Goal: Information Seeking & Learning: Learn about a topic

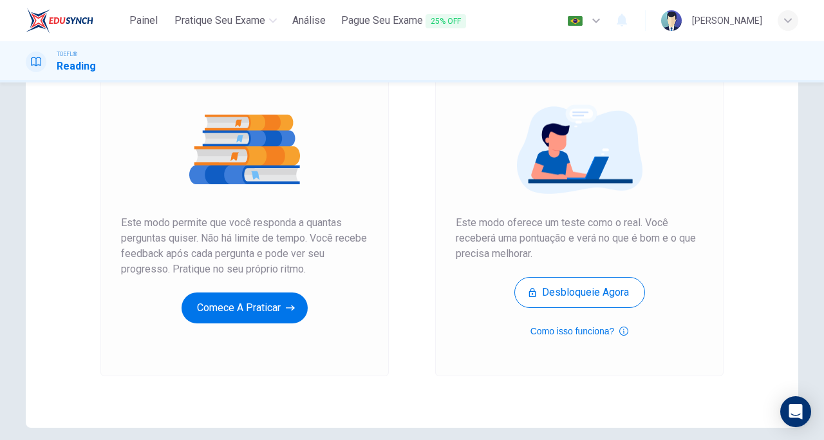
scroll to position [128, 0]
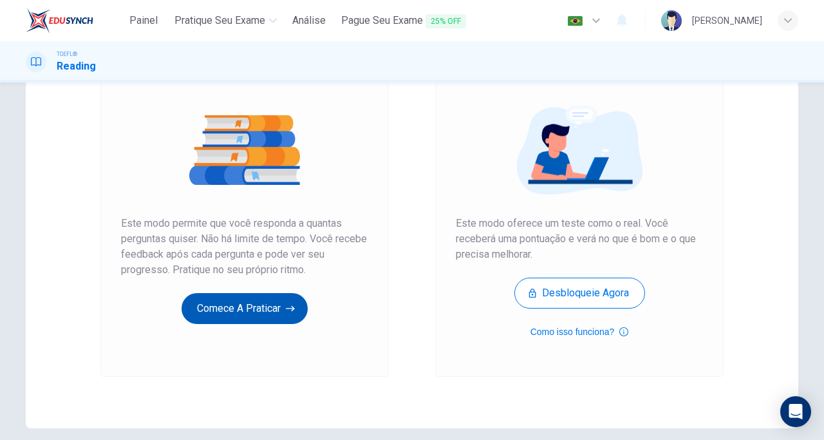
click at [259, 314] on button "Comece a praticar" at bounding box center [245, 308] width 126 height 31
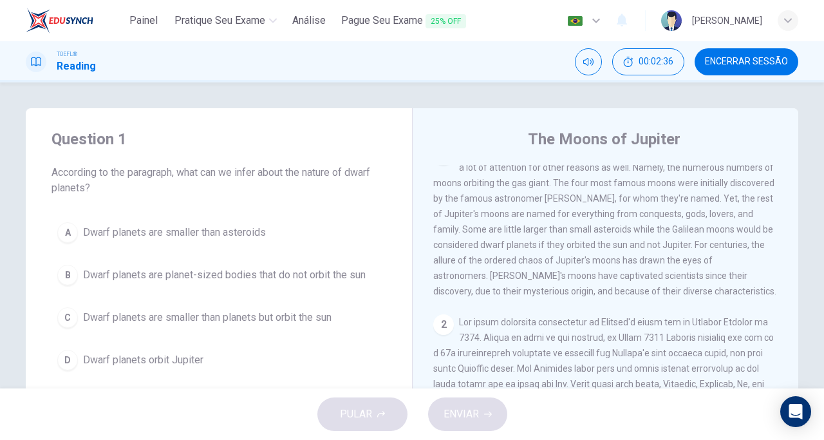
scroll to position [24, 0]
click at [315, 276] on span "Dwarf planets are planet-sized bodies that do not orbit the sun" at bounding box center [224, 274] width 283 height 15
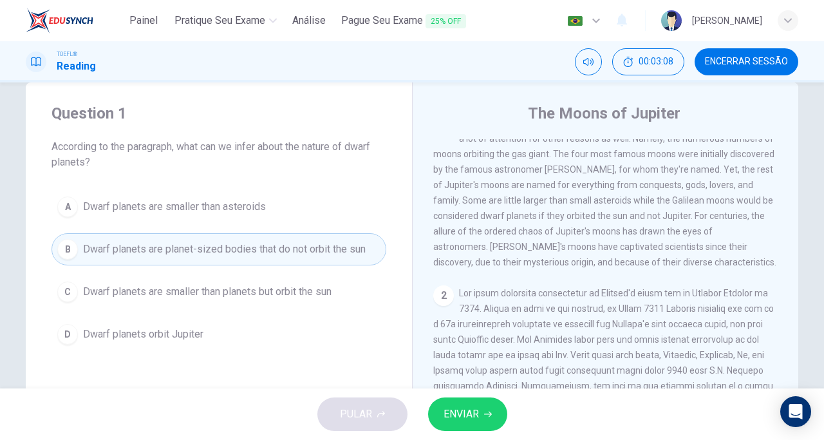
scroll to position [37, 0]
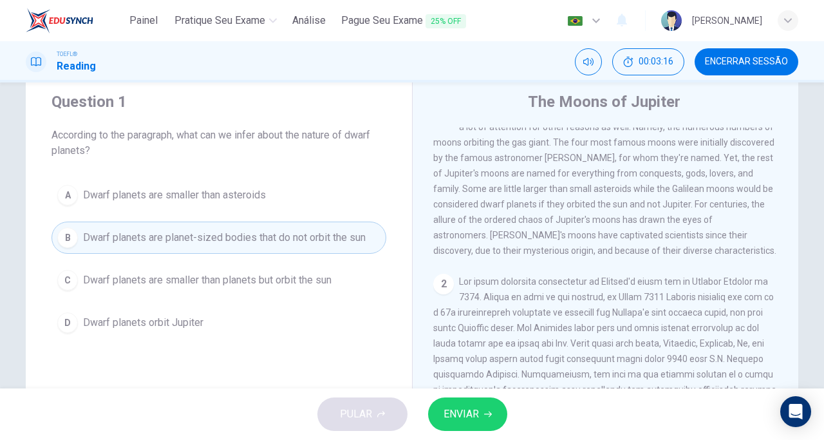
click at [489, 404] on button "ENVIAR" at bounding box center [467, 413] width 79 height 33
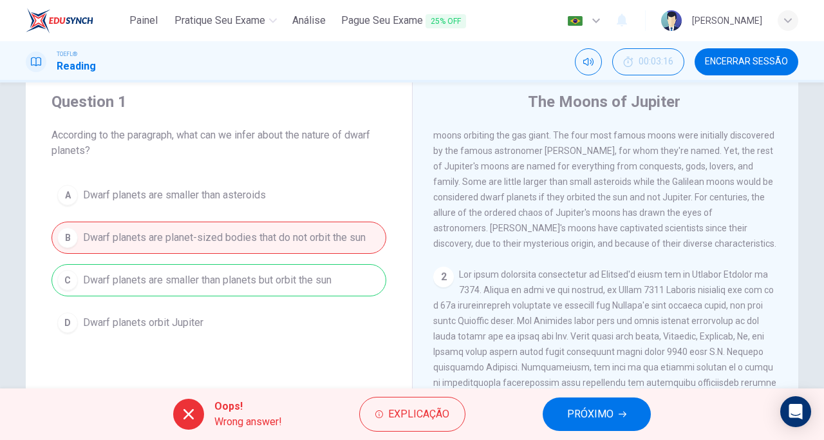
scroll to position [0, 0]
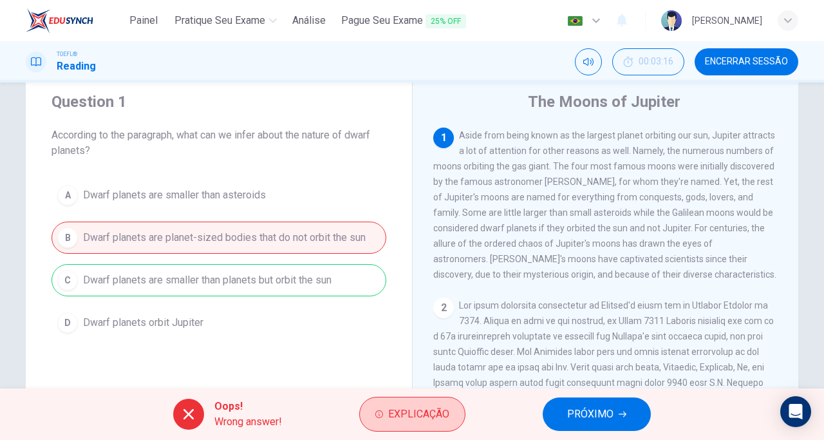
click at [414, 400] on button "Explicação" at bounding box center [412, 414] width 106 height 35
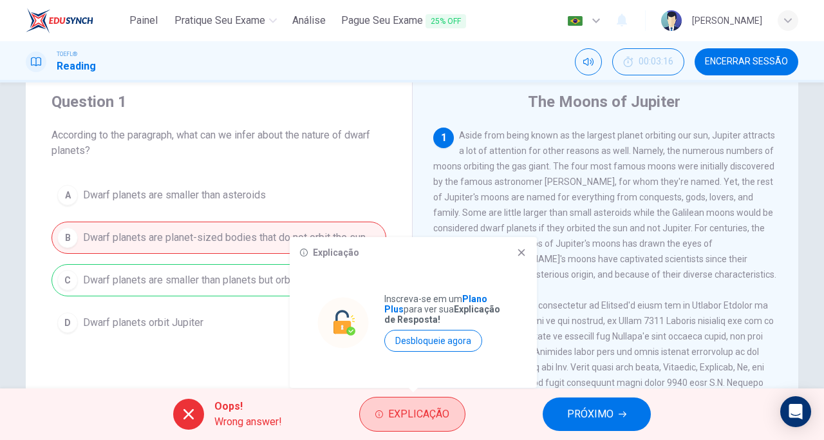
click at [414, 400] on button "Explicação" at bounding box center [412, 414] width 106 height 35
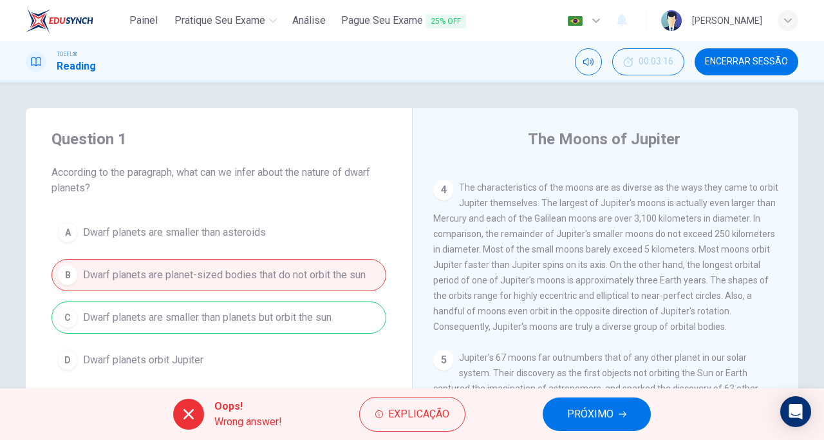
click at [605, 421] on span "PRÓXIMO" at bounding box center [590, 414] width 46 height 18
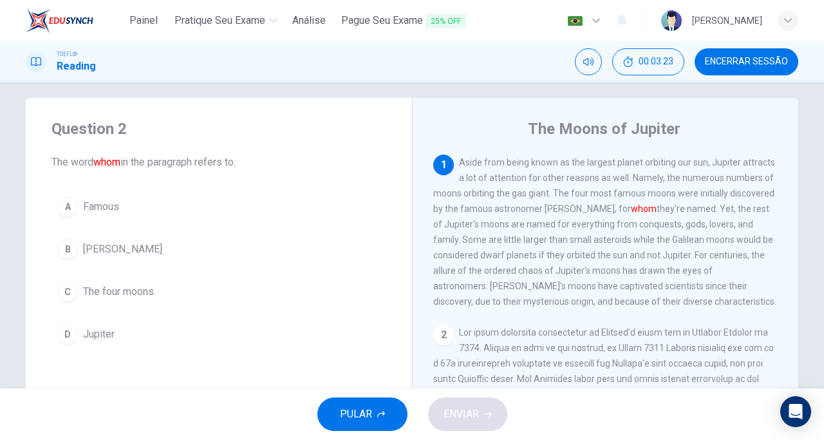
scroll to position [10, 0]
click at [107, 249] on span "[PERSON_NAME]" at bounding box center [122, 249] width 79 height 15
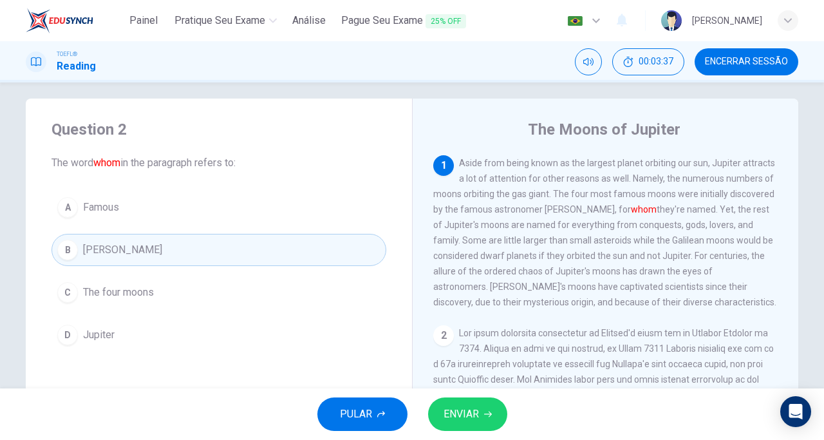
click at [474, 419] on span "ENVIAR" at bounding box center [461, 414] width 35 height 18
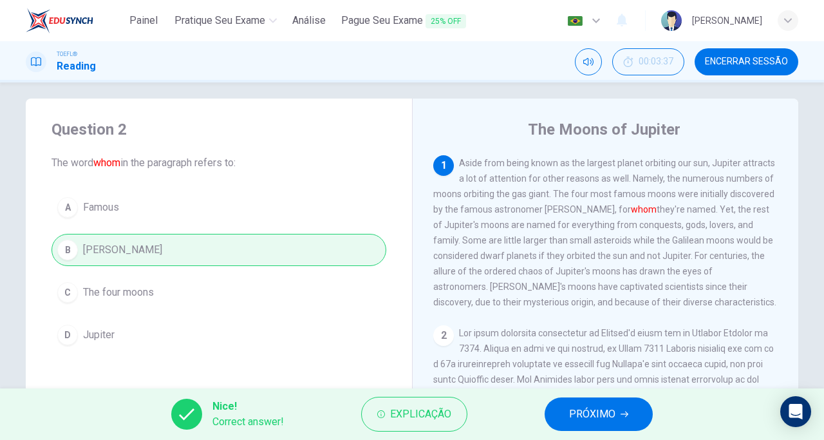
click at [593, 417] on span "PRÓXIMO" at bounding box center [592, 414] width 46 height 18
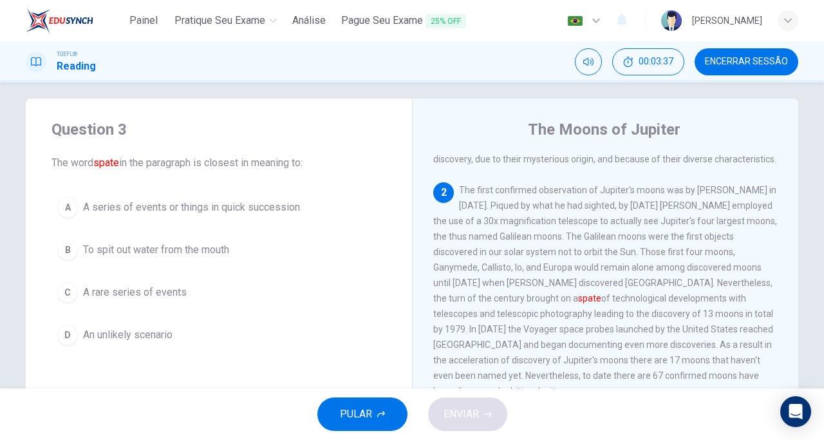
scroll to position [144, 0]
click at [153, 208] on span "A series of events or things in quick succession" at bounding box center [191, 207] width 217 height 15
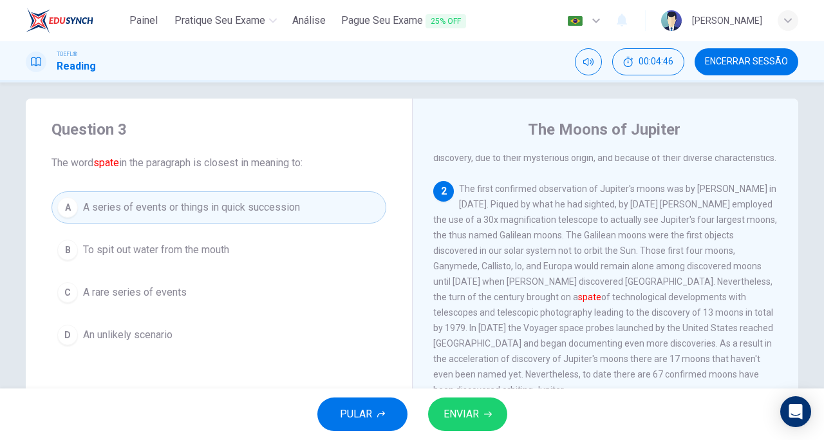
click at [466, 421] on span "ENVIAR" at bounding box center [461, 414] width 35 height 18
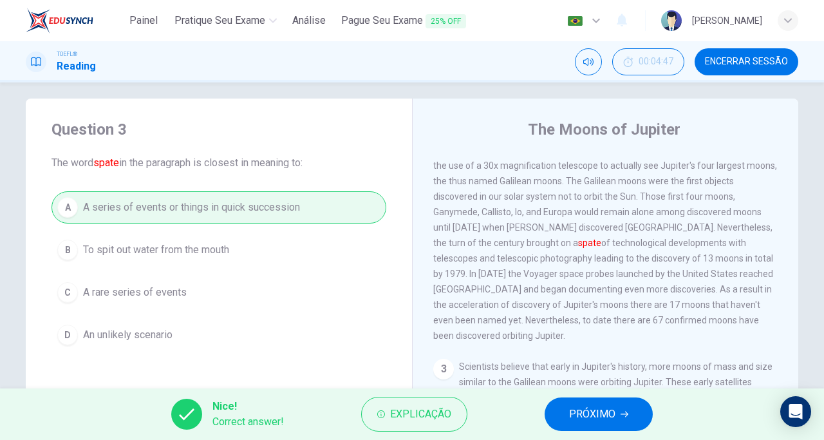
scroll to position [206, 0]
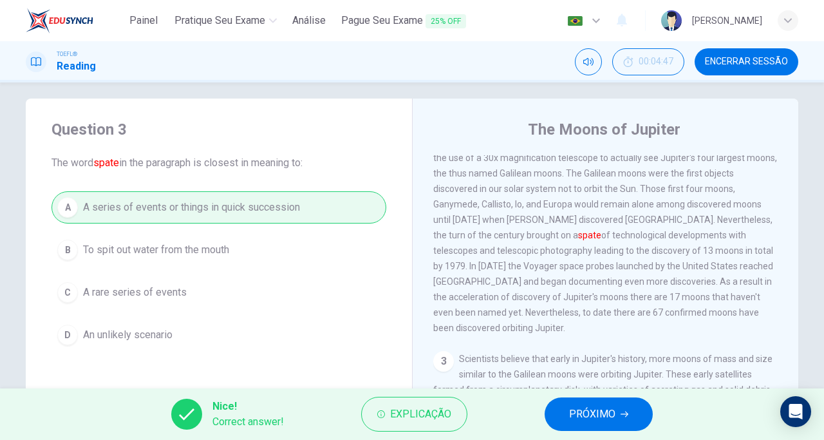
click at [595, 416] on span "PRÓXIMO" at bounding box center [592, 414] width 46 height 18
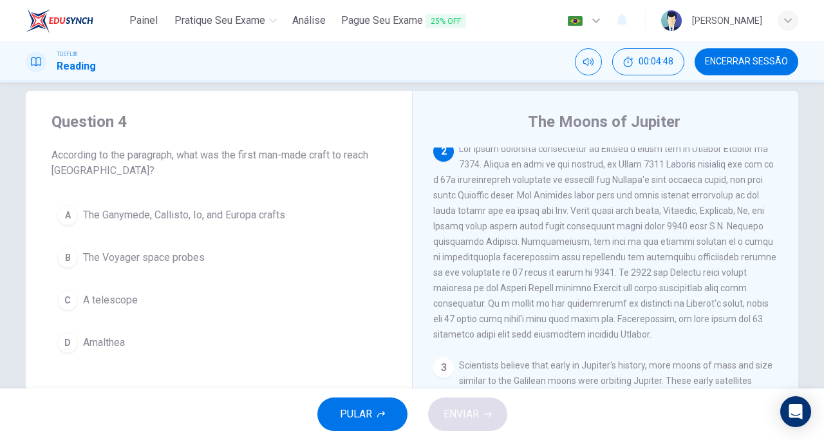
scroll to position [23, 0]
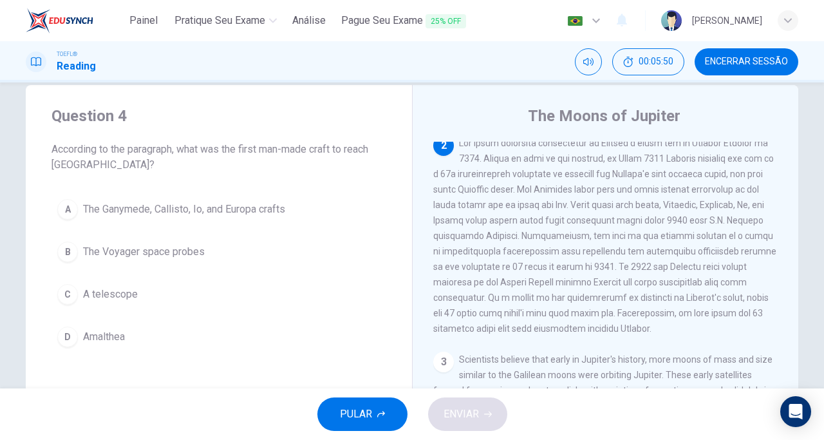
click at [117, 293] on span "A telescope" at bounding box center [110, 294] width 55 height 15
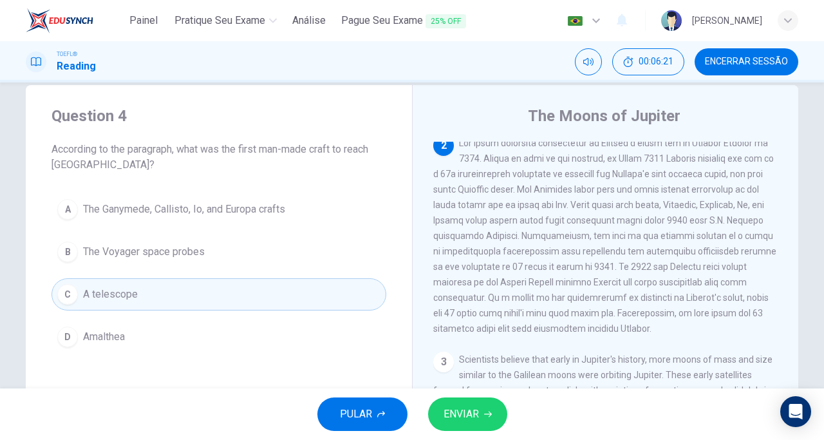
click at [481, 417] on button "ENVIAR" at bounding box center [467, 413] width 79 height 33
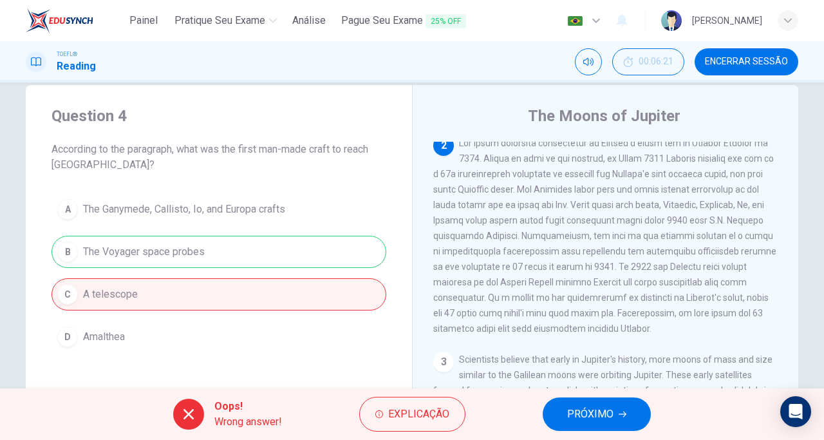
click at [586, 426] on button "PRÓXIMO" at bounding box center [597, 413] width 108 height 33
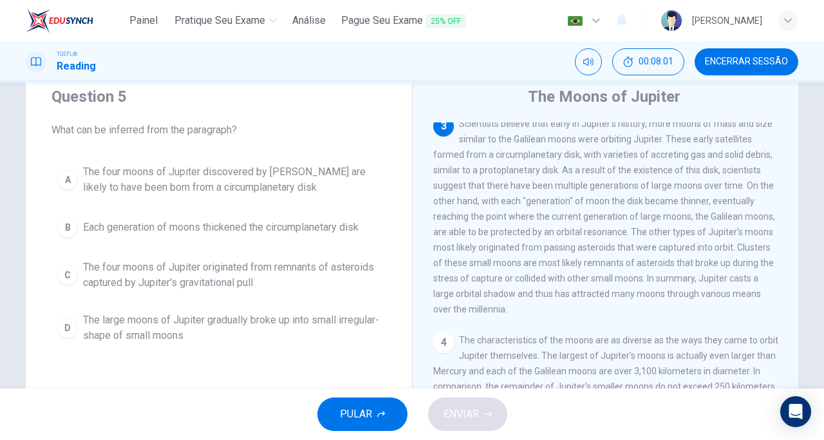
scroll to position [396, 0]
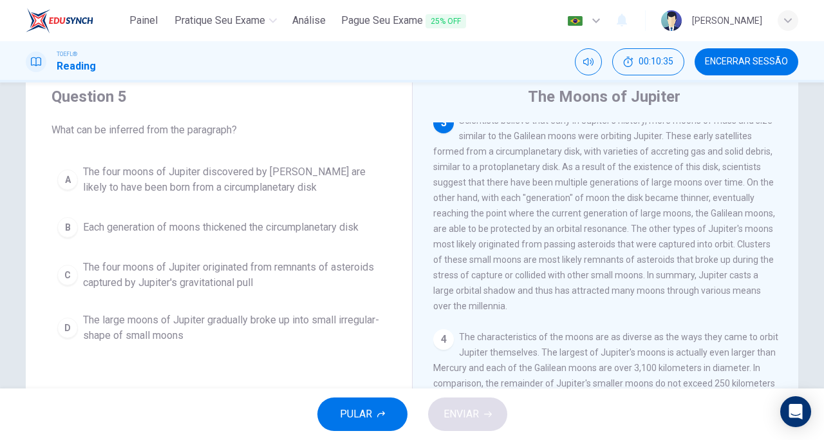
click at [332, 231] on span "Each generation of moons thickened the circumplanetary disk" at bounding box center [221, 227] width 276 height 15
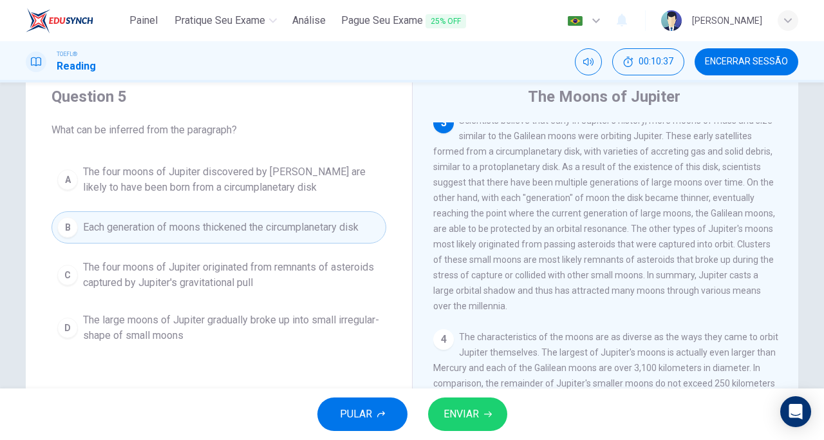
click at [452, 419] on span "ENVIAR" at bounding box center [461, 414] width 35 height 18
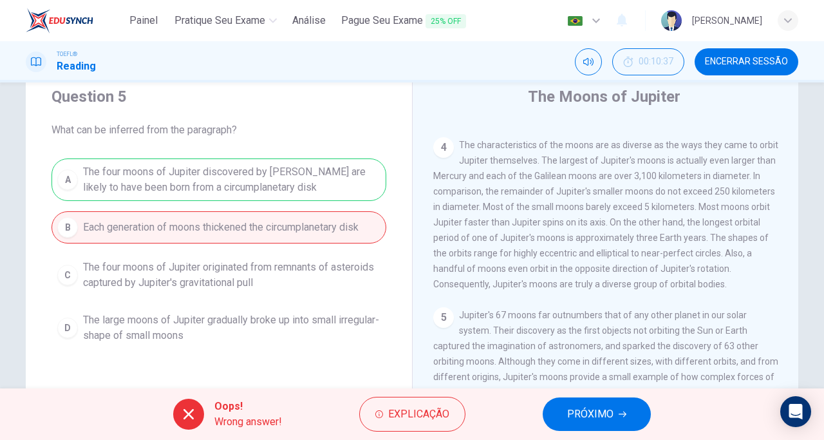
scroll to position [596, 0]
click at [582, 416] on span "PRÓXIMO" at bounding box center [590, 414] width 46 height 18
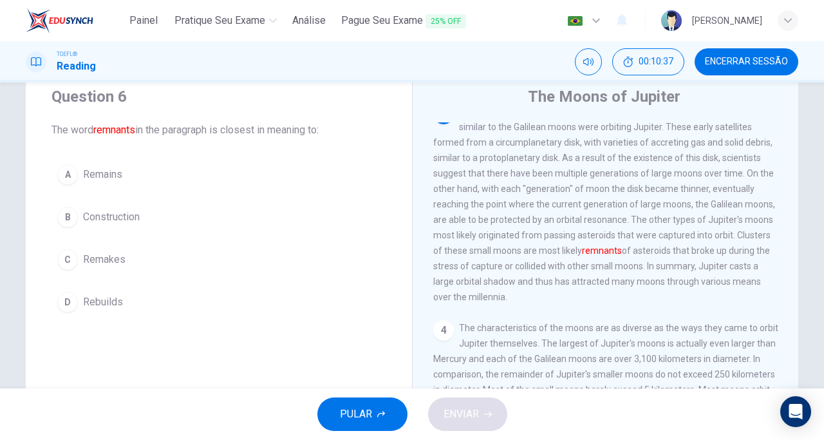
scroll to position [401, 0]
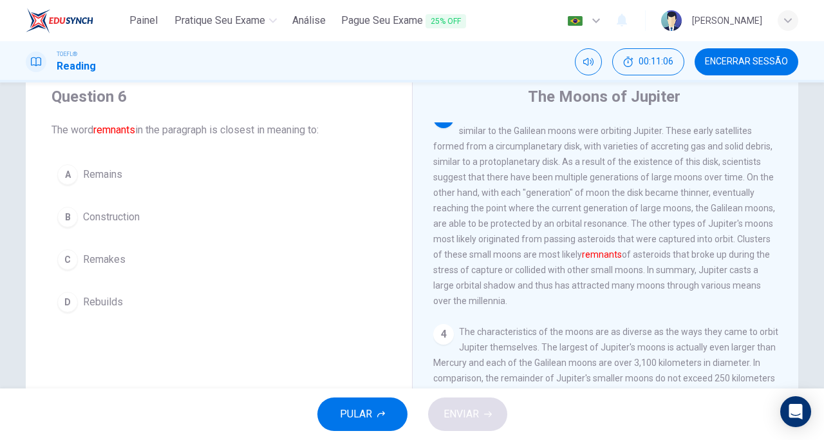
click at [109, 177] on span "Remains" at bounding box center [102, 174] width 39 height 15
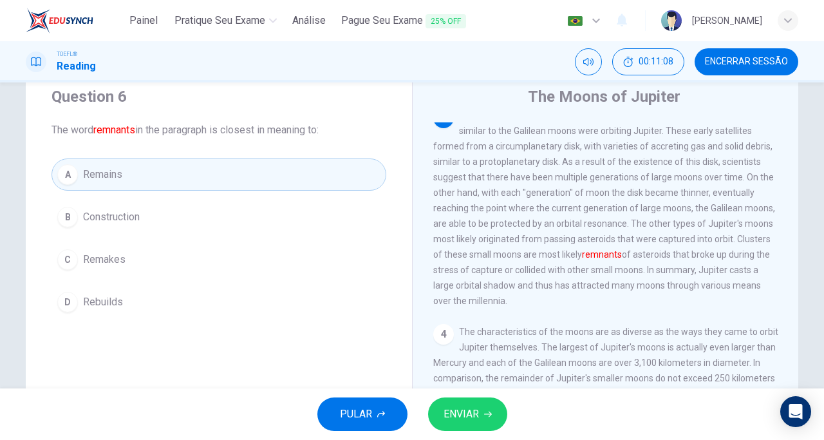
click at [470, 410] on span "ENVIAR" at bounding box center [461, 414] width 35 height 18
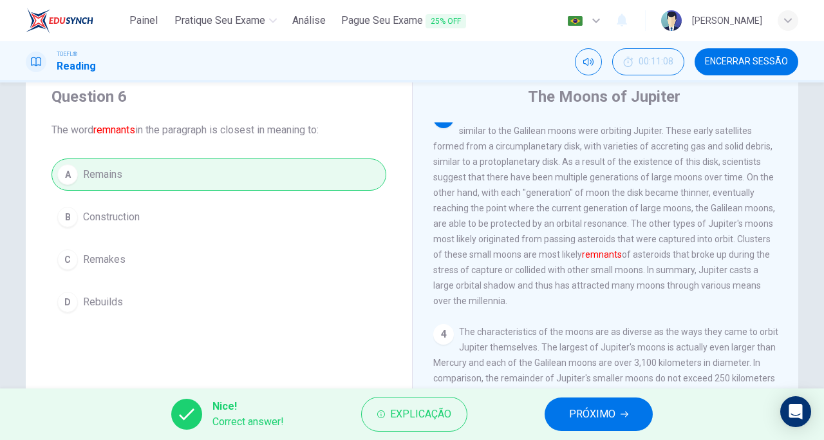
click at [609, 419] on span "PRÓXIMO" at bounding box center [592, 414] width 46 height 18
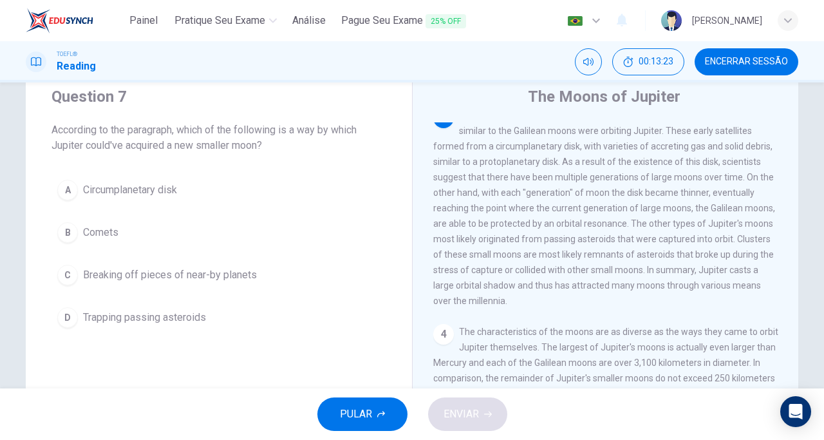
click at [195, 316] on span "Trapping passing asteroids" at bounding box center [144, 317] width 123 height 15
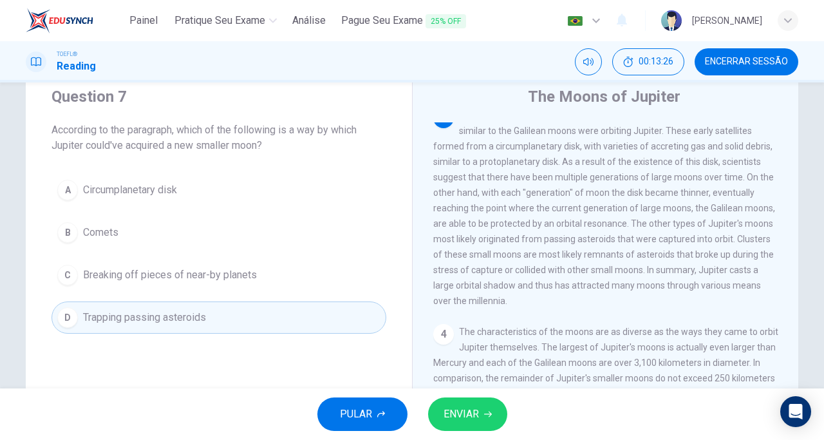
click at [457, 419] on span "ENVIAR" at bounding box center [461, 414] width 35 height 18
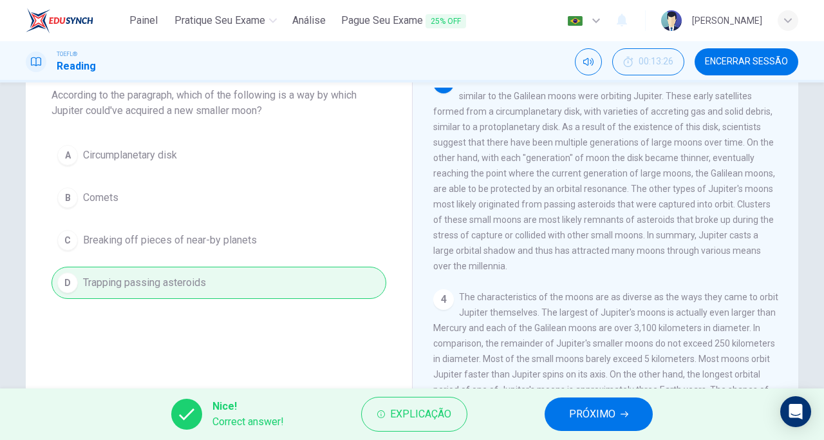
scroll to position [79, 0]
click at [602, 428] on button "PRÓXIMO" at bounding box center [599, 413] width 108 height 33
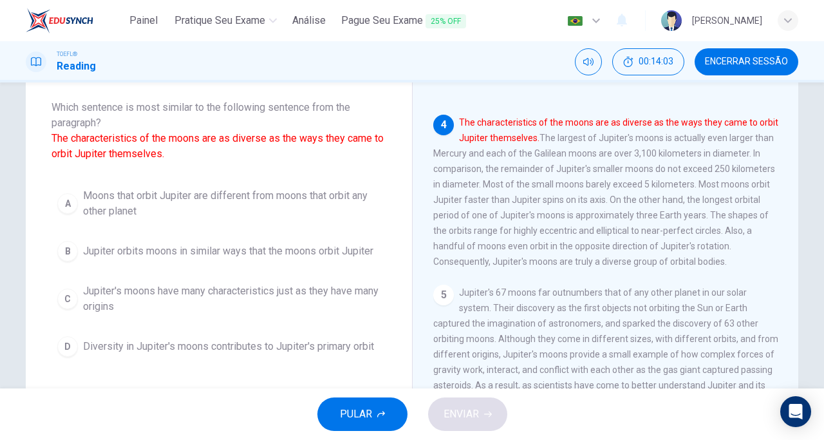
scroll to position [588, 0]
click at [138, 294] on span "Jupiter's moons have many characteristics just as they have many origins" at bounding box center [232, 298] width 298 height 31
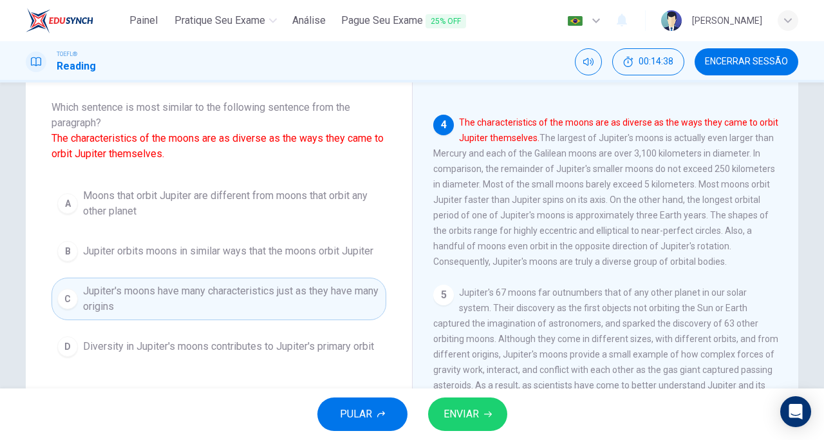
click at [455, 415] on span "ENVIAR" at bounding box center [461, 414] width 35 height 18
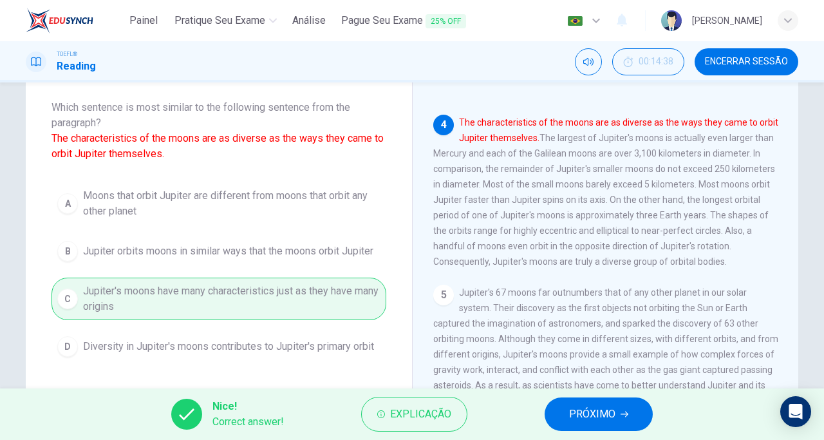
click at [591, 419] on span "PRÓXIMO" at bounding box center [592, 414] width 46 height 18
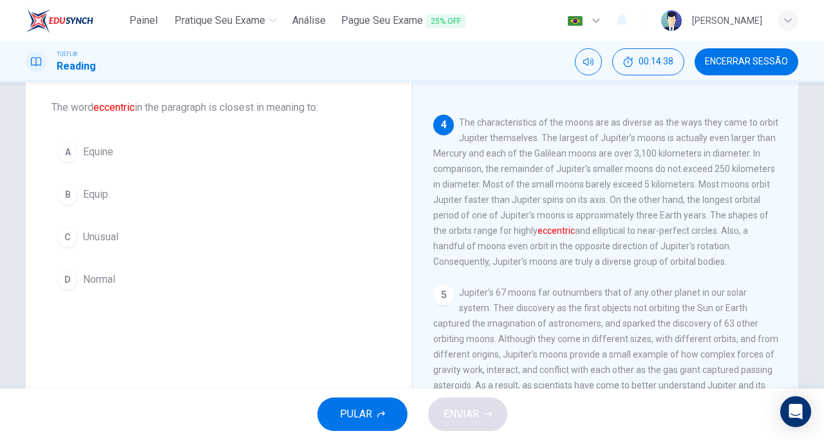
scroll to position [625, 0]
click at [96, 239] on span "Unusual" at bounding box center [100, 236] width 35 height 15
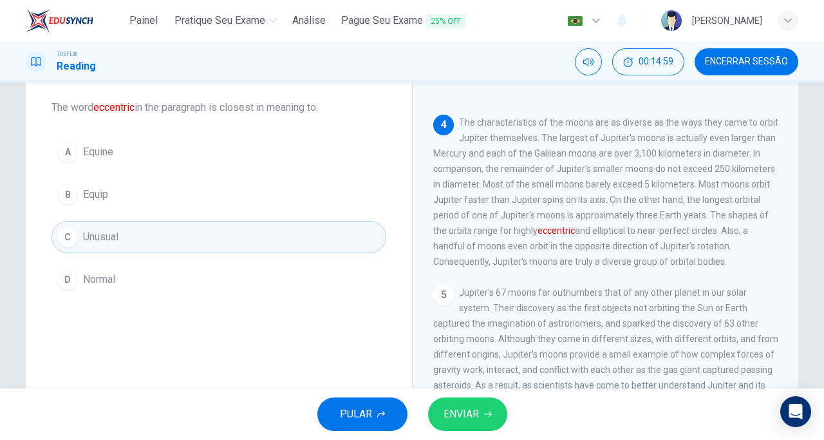
click at [481, 413] on button "ENVIAR" at bounding box center [467, 413] width 79 height 33
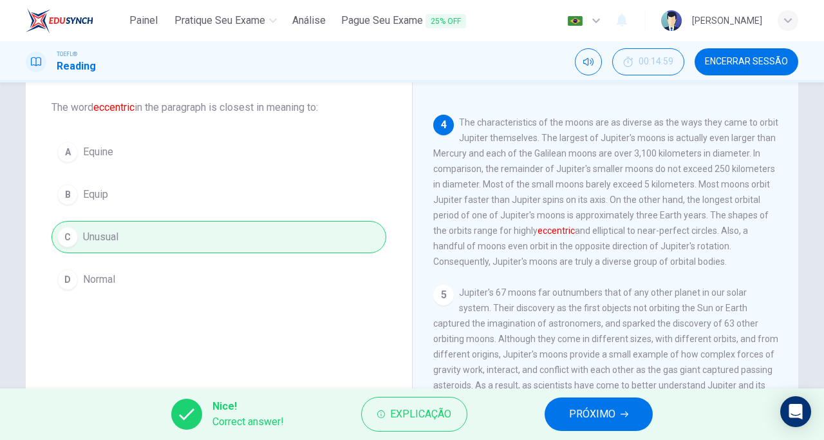
click at [587, 417] on span "PRÓXIMO" at bounding box center [592, 414] width 46 height 18
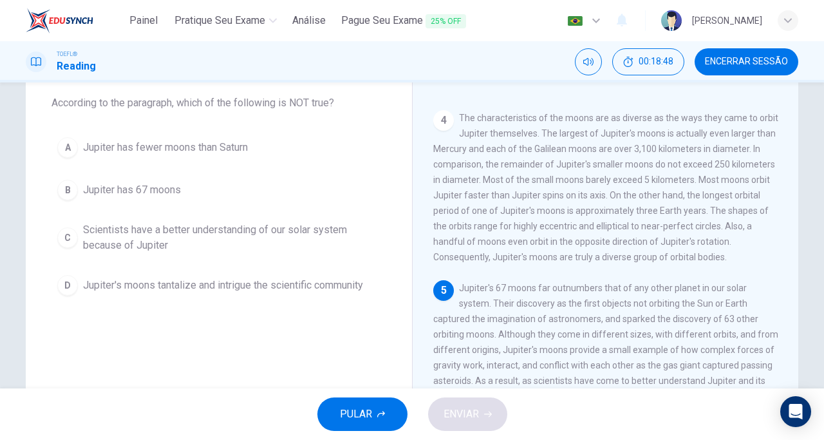
scroll to position [65, 0]
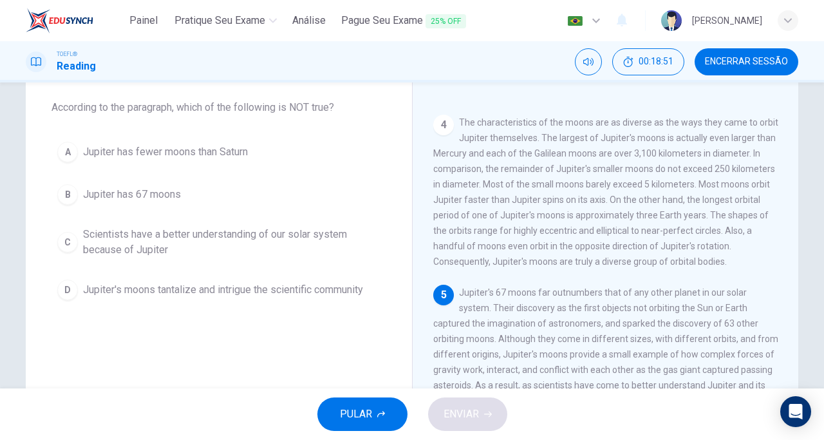
click at [200, 149] on span "Jupiter has fewer moons than Saturn" at bounding box center [165, 151] width 165 height 15
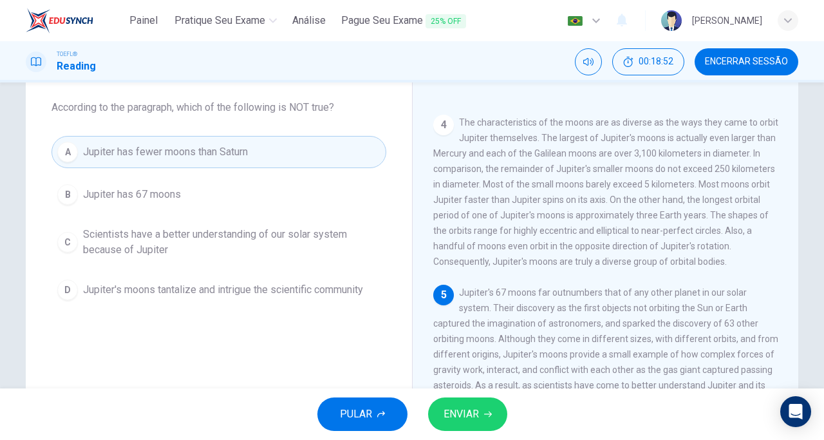
click at [477, 417] on span "ENVIAR" at bounding box center [461, 414] width 35 height 18
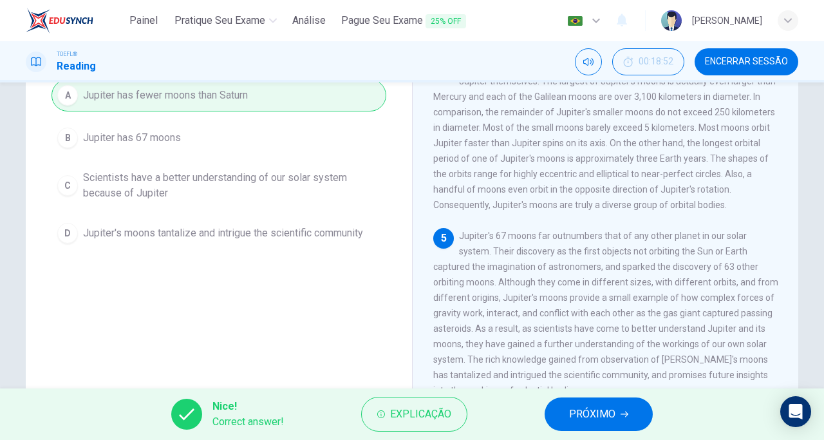
scroll to position [121, 0]
click at [594, 417] on span "PRÓXIMO" at bounding box center [592, 414] width 46 height 18
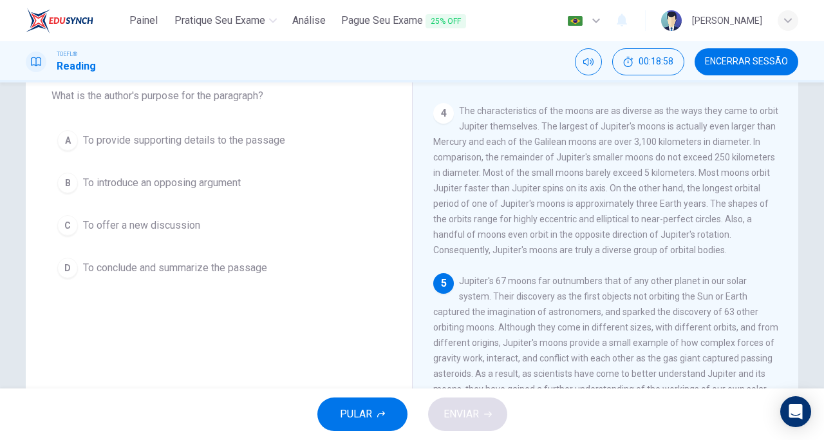
scroll to position [75, 0]
click at [240, 270] on span "To conclude and summarize the passage" at bounding box center [175, 269] width 184 height 15
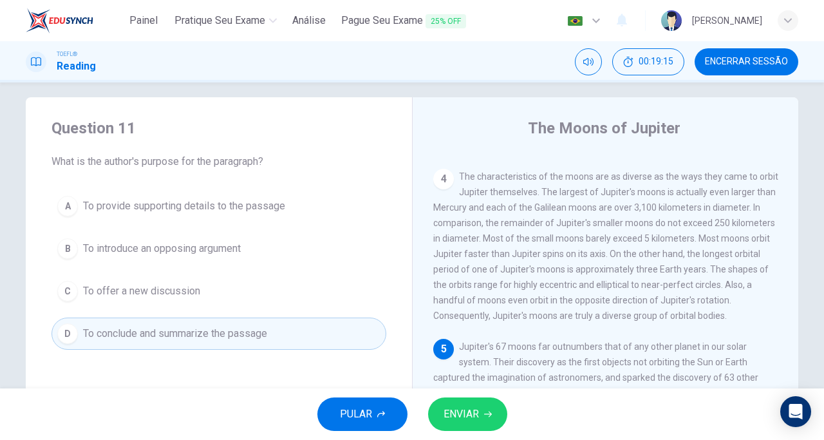
scroll to position [625, 0]
click at [488, 424] on button "ENVIAR" at bounding box center [467, 413] width 79 height 33
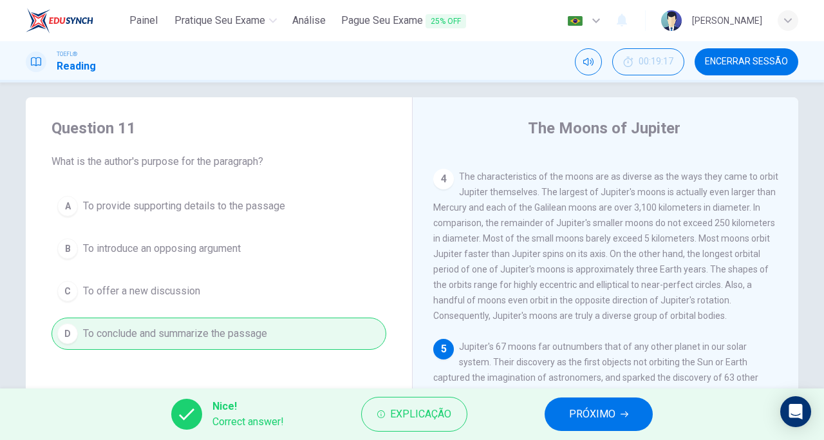
click at [604, 419] on span "PRÓXIMO" at bounding box center [592, 414] width 46 height 18
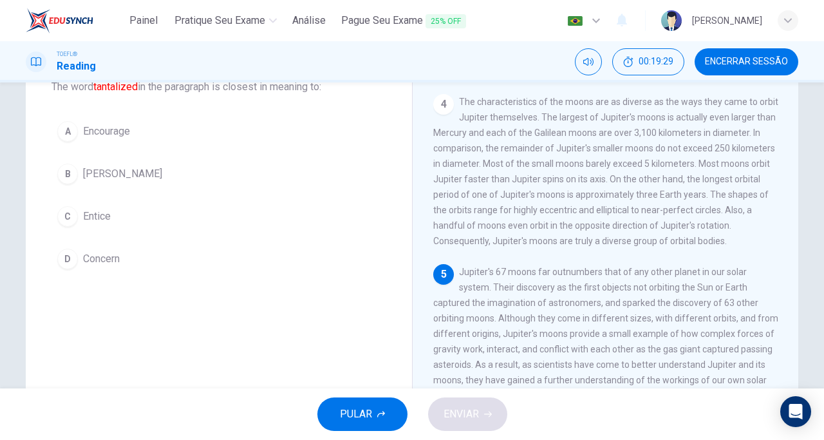
scroll to position [74, 0]
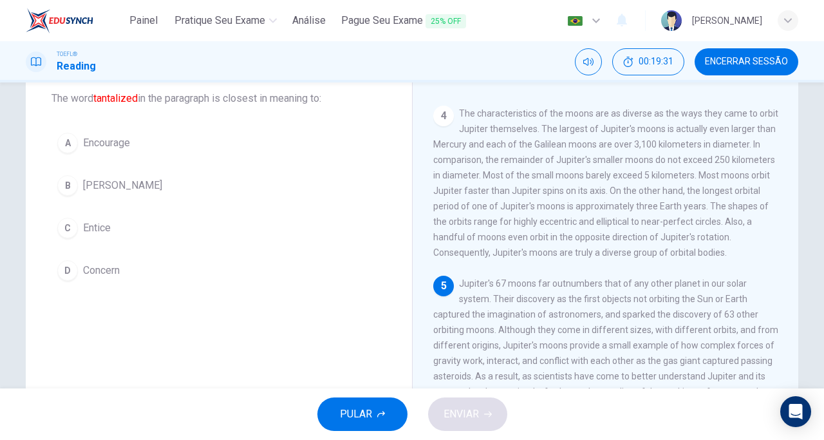
click at [100, 143] on span "Encourage" at bounding box center [106, 142] width 47 height 15
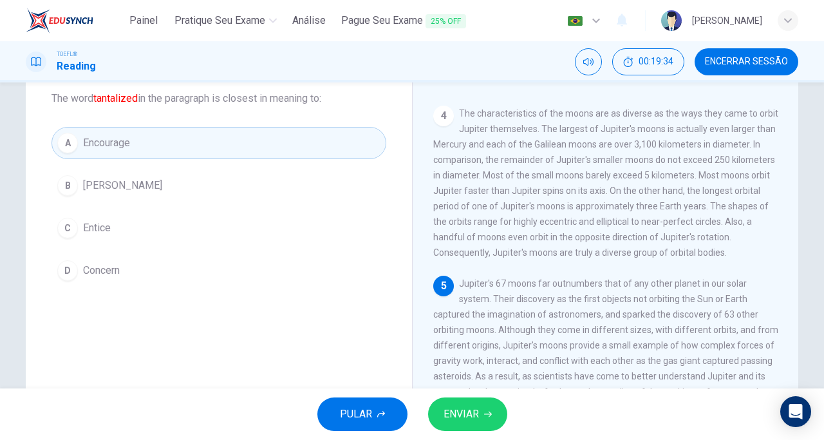
click at [476, 419] on span "ENVIAR" at bounding box center [461, 414] width 35 height 18
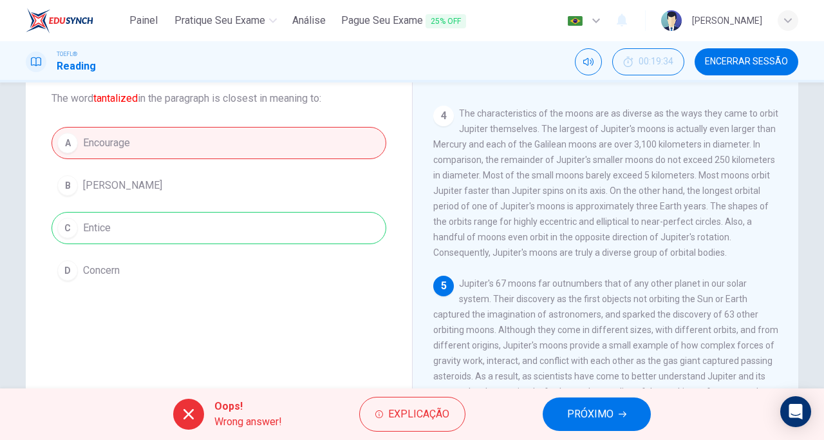
click at [593, 419] on span "PRÓXIMO" at bounding box center [590, 414] width 46 height 18
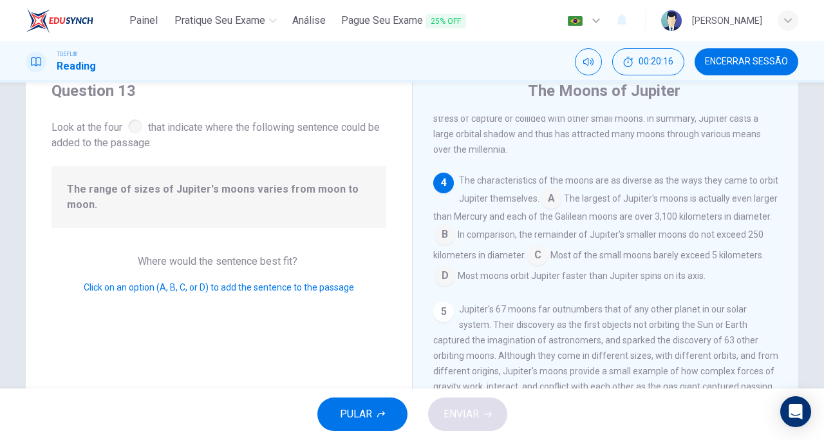
scroll to position [569, 0]
click at [551, 199] on input at bounding box center [551, 199] width 21 height 21
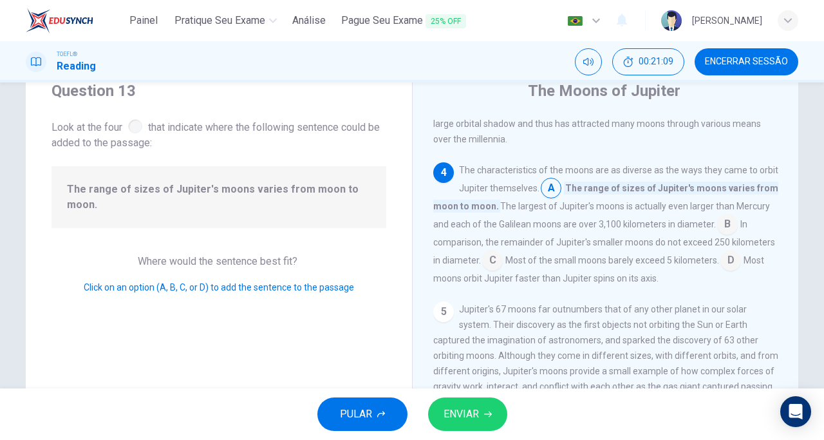
scroll to position [587, 0]
click at [484, 421] on button "ENVIAR" at bounding box center [467, 413] width 79 height 33
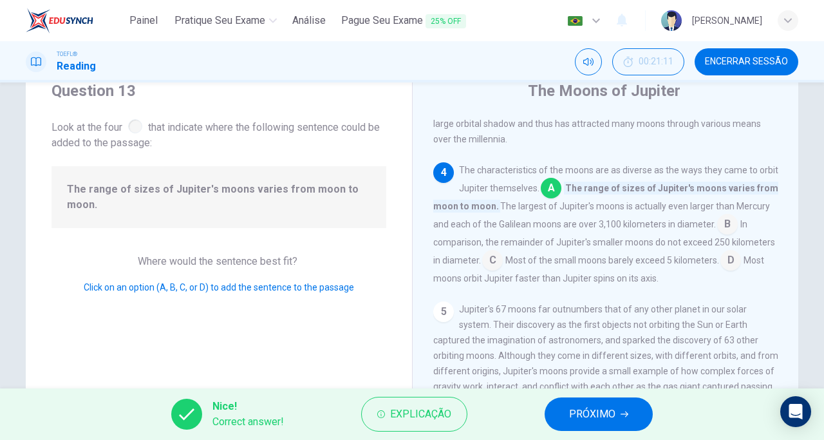
click at [598, 423] on span "PRÓXIMO" at bounding box center [592, 414] width 46 height 18
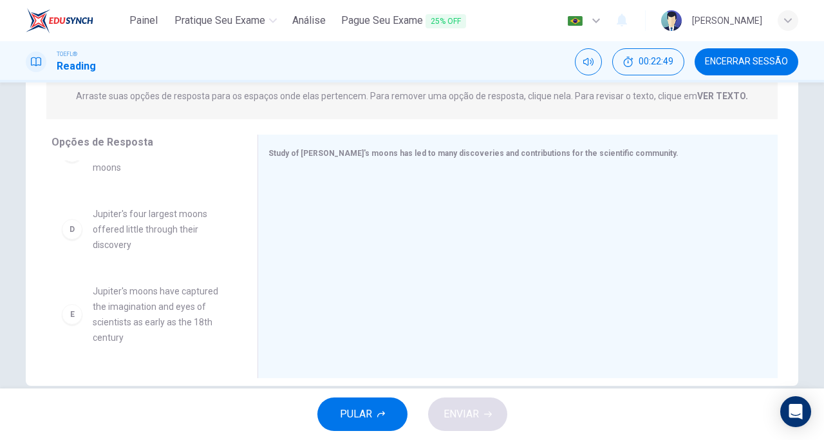
scroll to position [257, 0]
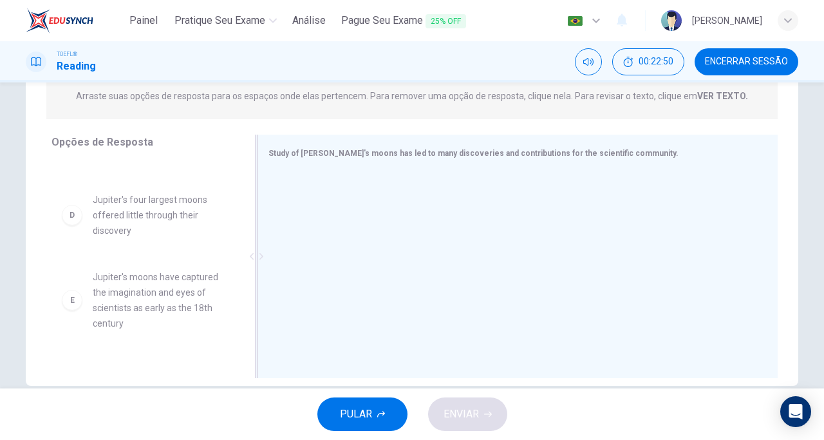
drag, startPoint x: 173, startPoint y: 287, endPoint x: 419, endPoint y: 213, distance: 257.0
click at [73, 304] on div "E" at bounding box center [72, 300] width 21 height 21
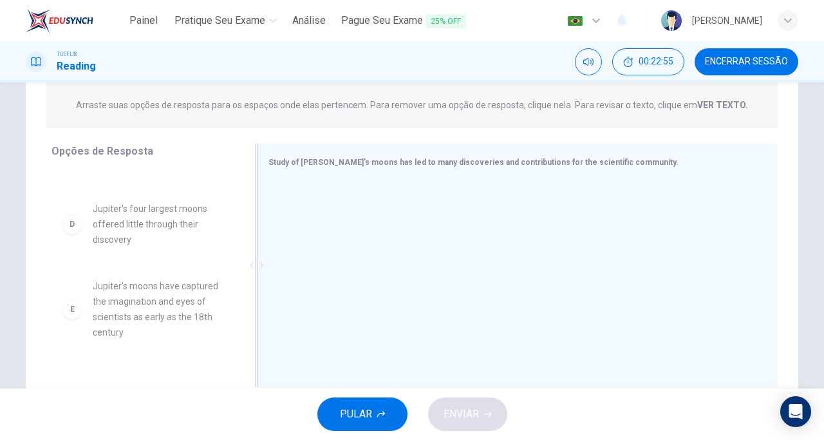
scroll to position [157, 0]
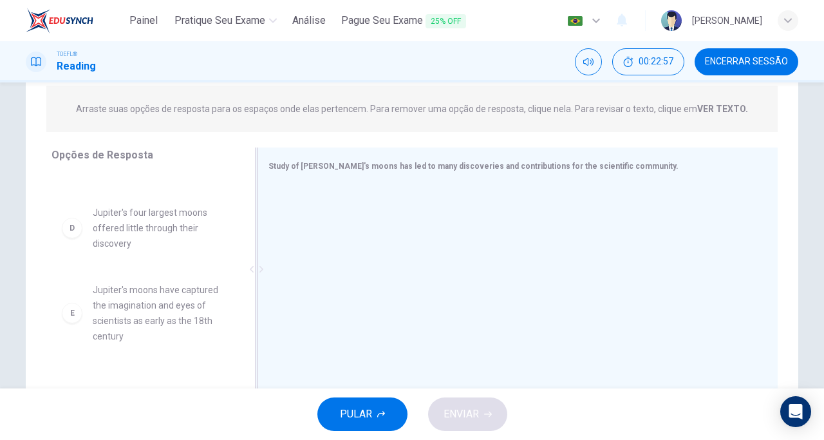
drag, startPoint x: 147, startPoint y: 320, endPoint x: 440, endPoint y: 229, distance: 306.8
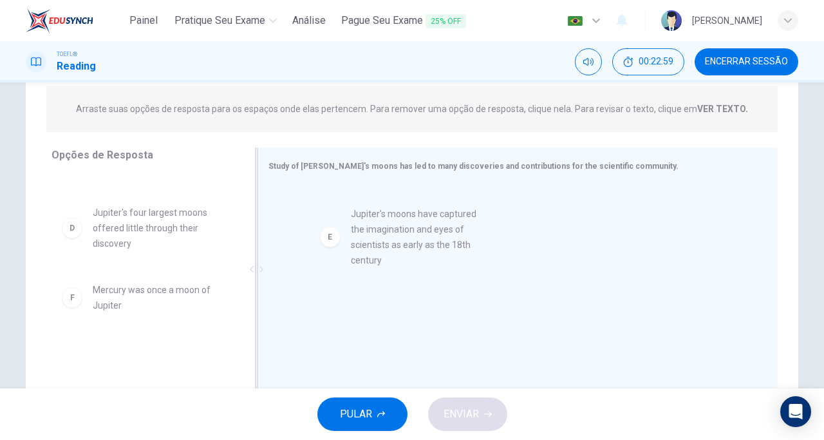
drag, startPoint x: 161, startPoint y: 305, endPoint x: 430, endPoint y: 226, distance: 280.7
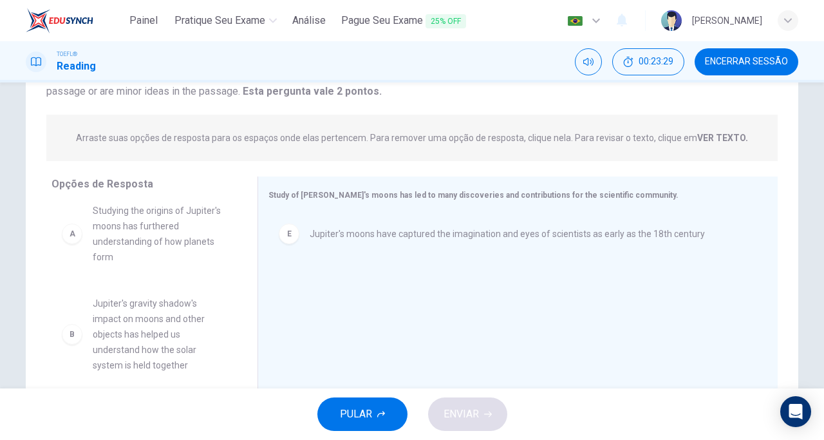
scroll to position [10, 0]
drag, startPoint x: 138, startPoint y: 313, endPoint x: 384, endPoint y: 278, distance: 248.6
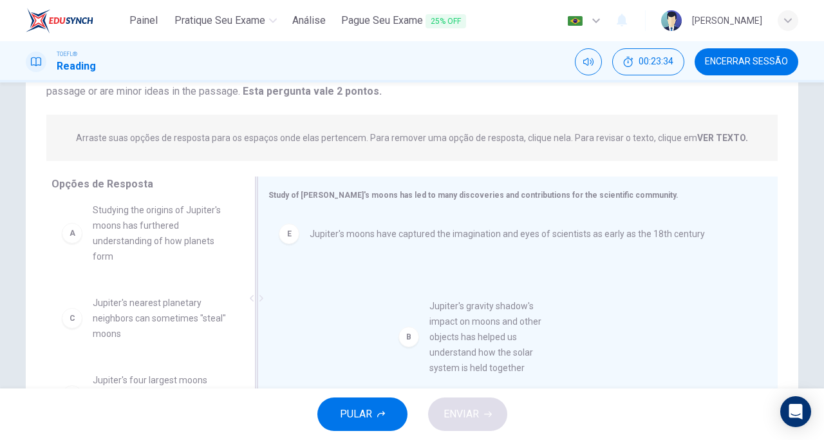
drag, startPoint x: 125, startPoint y: 333, endPoint x: 466, endPoint y: 337, distance: 341.4
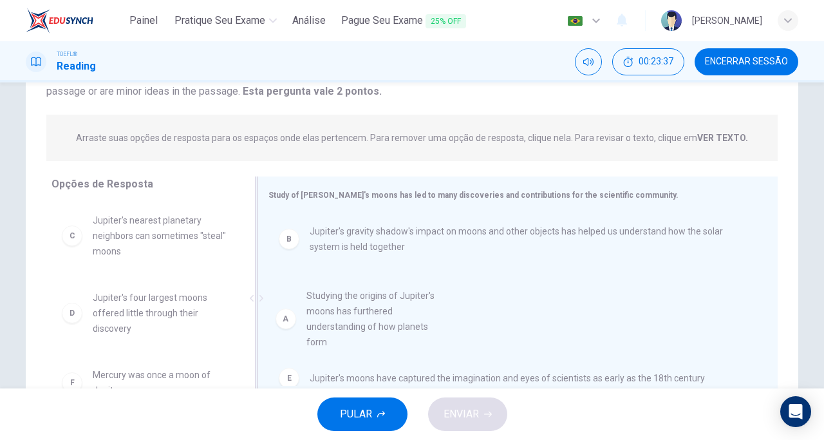
scroll to position [3, 0]
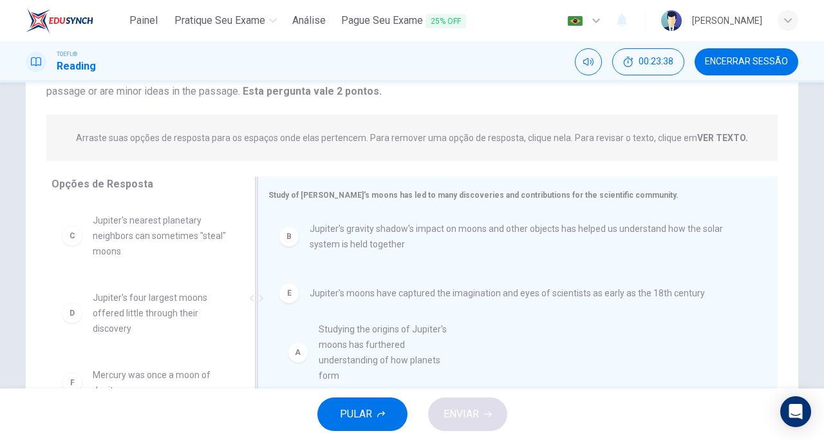
drag, startPoint x: 146, startPoint y: 239, endPoint x: 377, endPoint y: 348, distance: 256.4
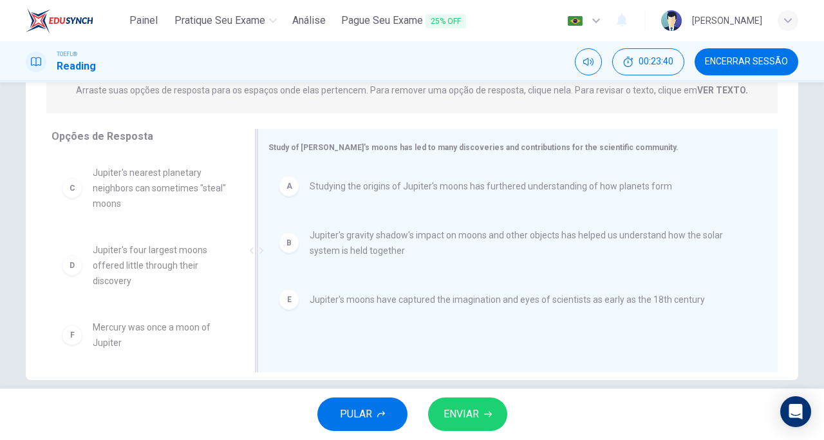
scroll to position [193, 0]
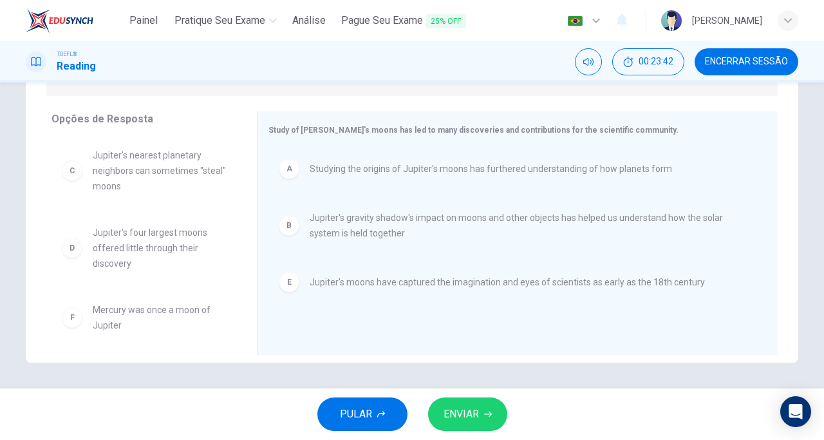
click at [467, 421] on span "ENVIAR" at bounding box center [461, 414] width 35 height 18
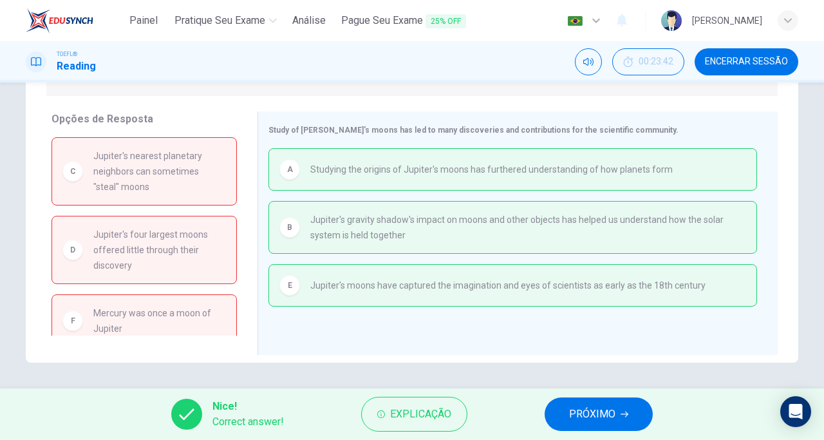
click at [604, 417] on span "PRÓXIMO" at bounding box center [592, 414] width 46 height 18
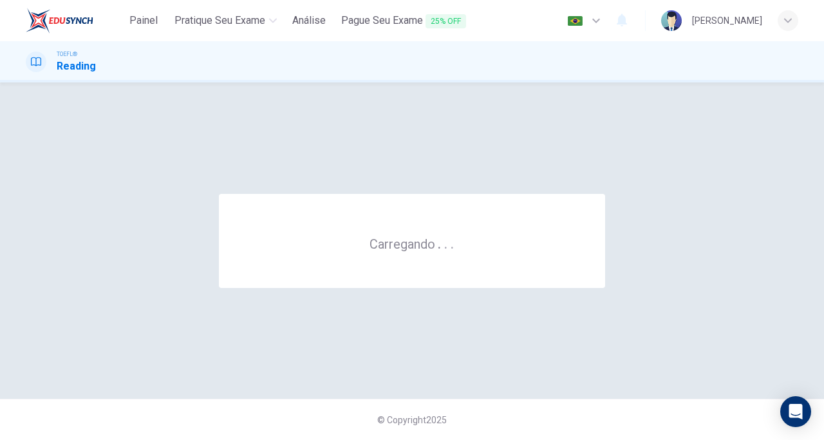
scroll to position [0, 0]
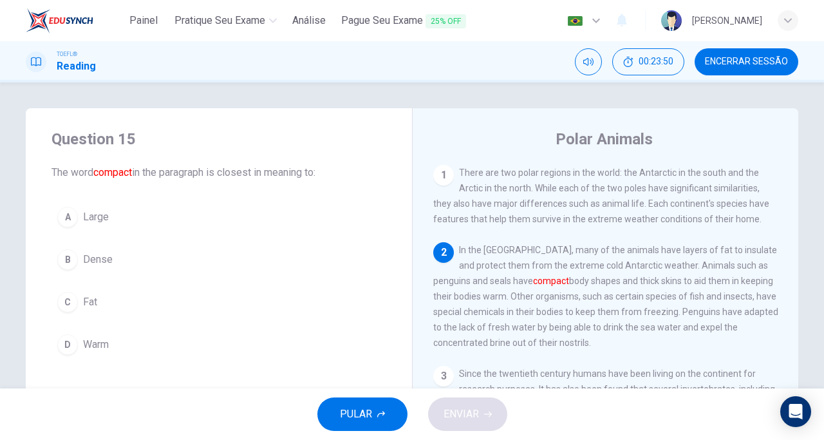
click at [102, 260] on span "Dense" at bounding box center [98, 259] width 30 height 15
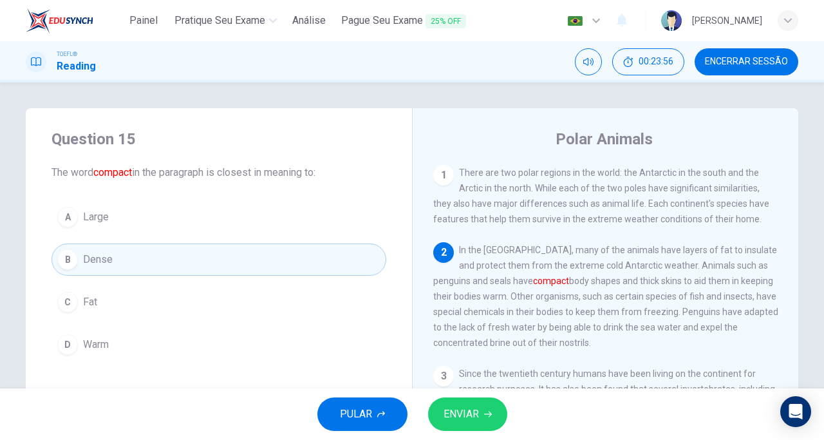
click at [481, 415] on button "ENVIAR" at bounding box center [467, 413] width 79 height 33
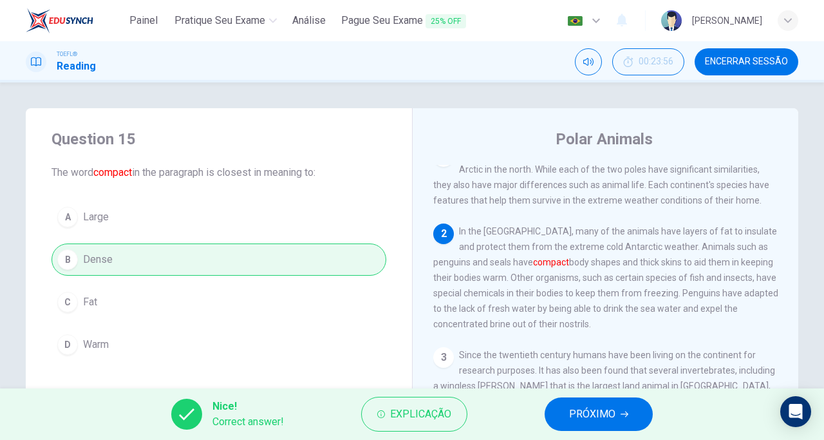
scroll to position [27, 0]
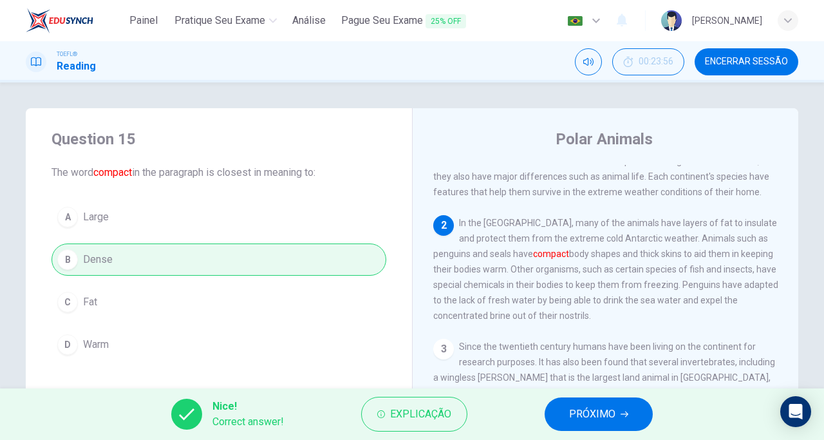
click at [587, 415] on span "PRÓXIMO" at bounding box center [592, 414] width 46 height 18
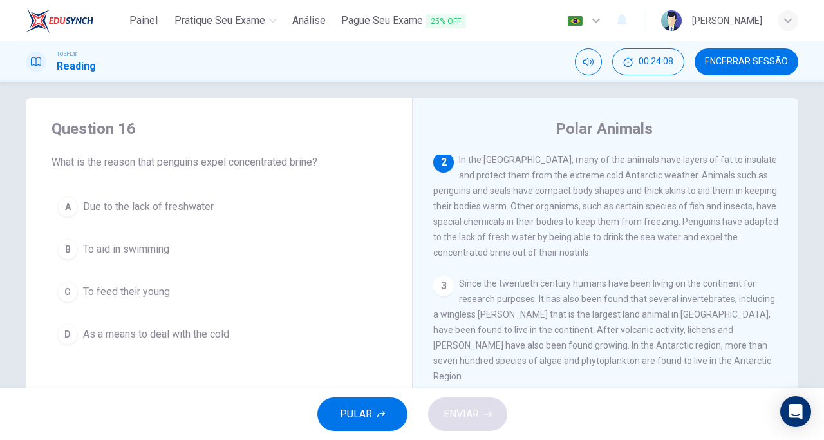
scroll to position [11, 0]
click at [758, 66] on span "Encerrar Sessão" at bounding box center [746, 62] width 83 height 10
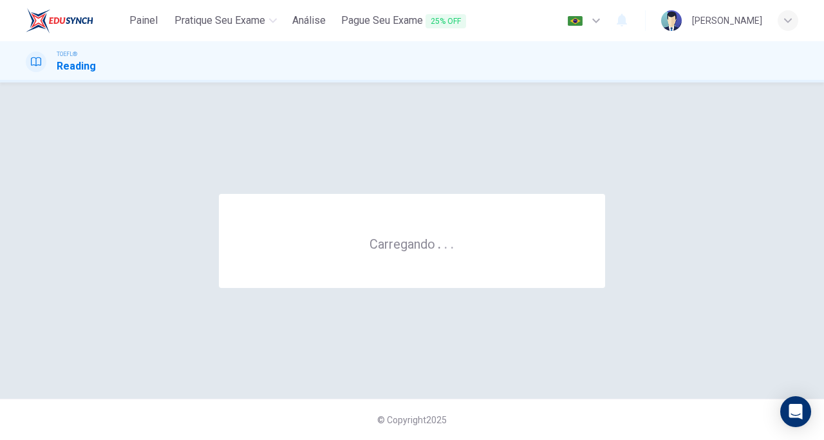
scroll to position [0, 0]
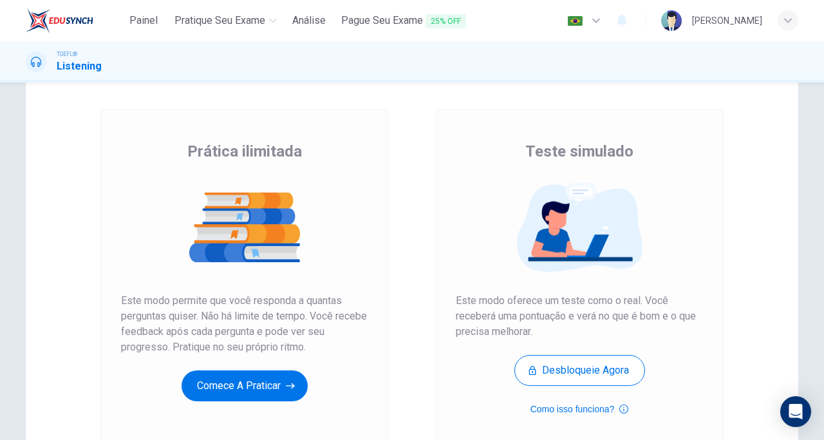
scroll to position [82, 0]
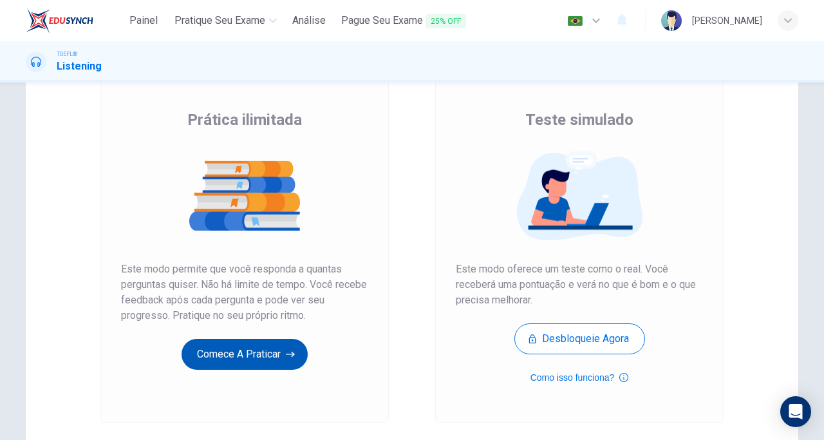
click at [245, 368] on button "Comece a praticar" at bounding box center [245, 354] width 126 height 31
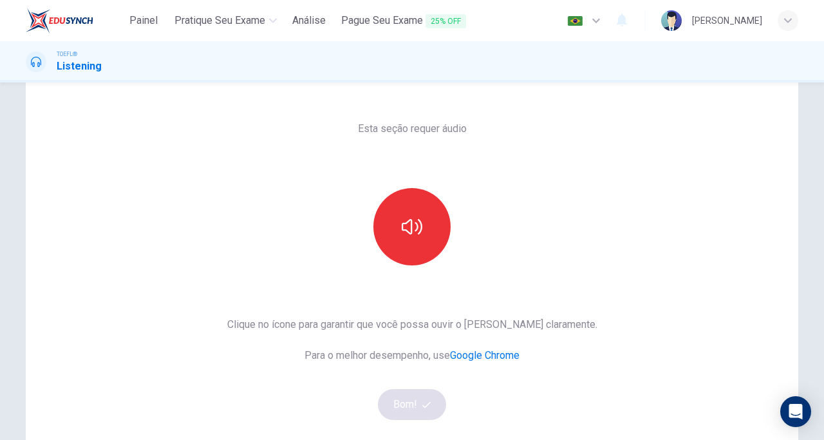
scroll to position [27, 0]
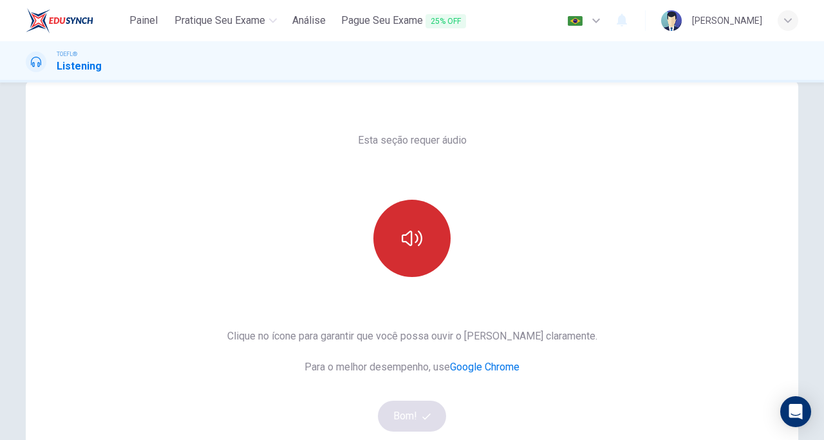
click at [426, 231] on button "button" at bounding box center [412, 238] width 77 height 77
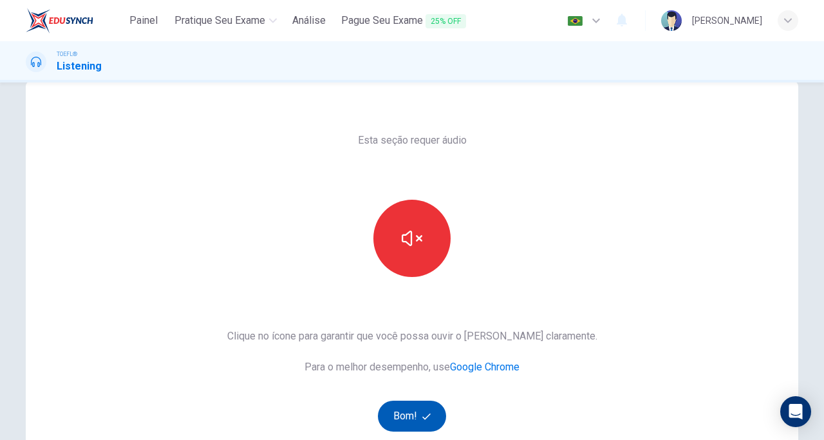
click at [410, 416] on button "Bom!" at bounding box center [412, 416] width 69 height 31
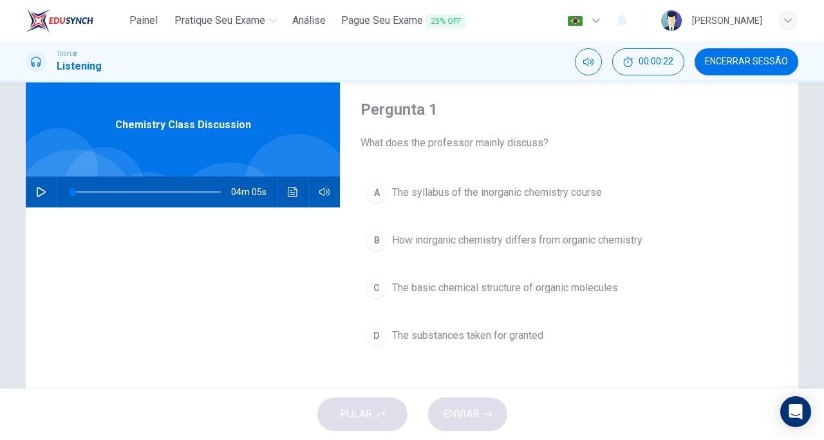
scroll to position [30, 0]
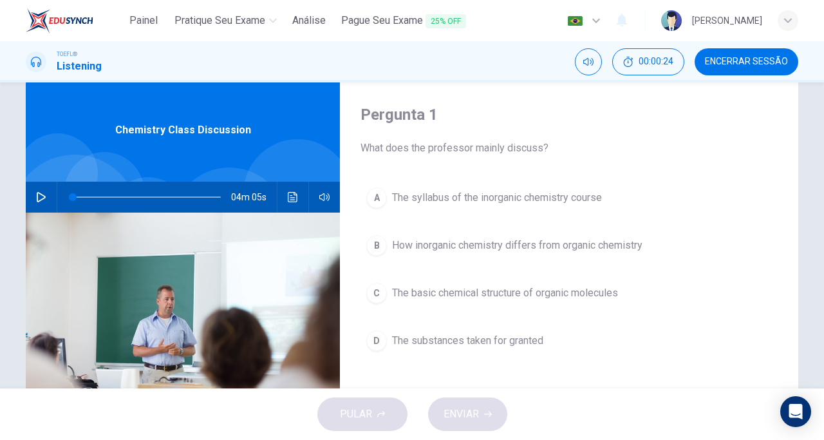
click at [37, 196] on icon "button" at bounding box center [41, 197] width 9 height 10
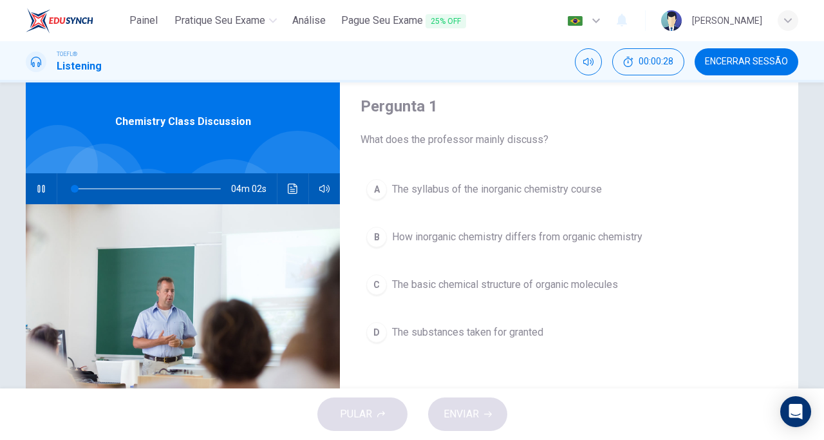
scroll to position [37, 0]
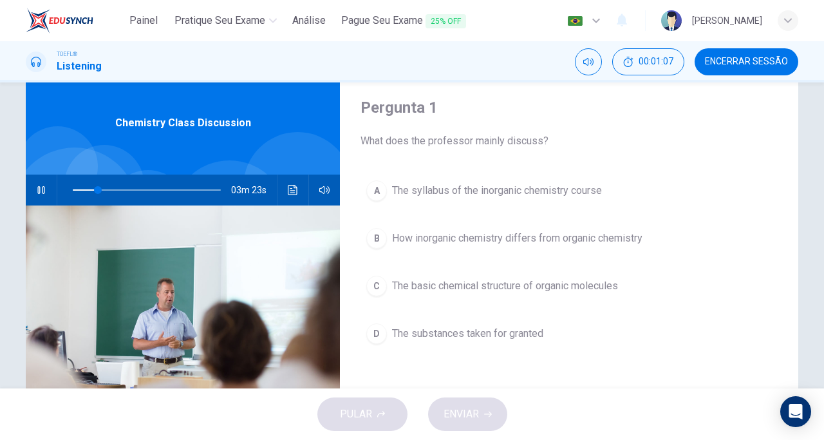
click at [39, 189] on icon "button" at bounding box center [41, 190] width 10 height 10
click at [42, 189] on icon "button" at bounding box center [41, 190] width 10 height 10
click at [411, 289] on span "The basic chemical structure of organic molecules" at bounding box center [505, 285] width 226 height 15
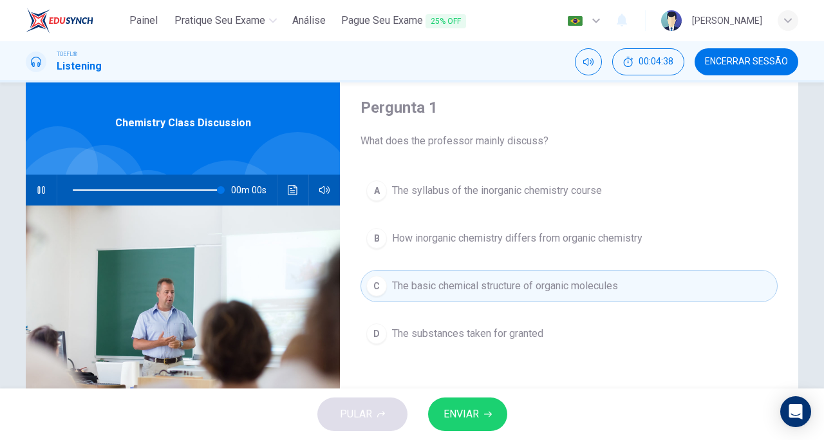
type input "0"
click at [463, 412] on span "ENVIAR" at bounding box center [461, 414] width 35 height 18
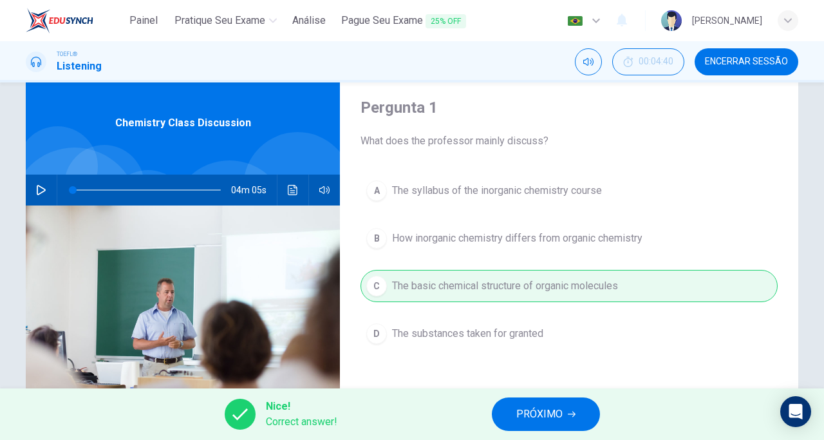
click at [533, 413] on span "PRÓXIMO" at bounding box center [540, 414] width 46 height 18
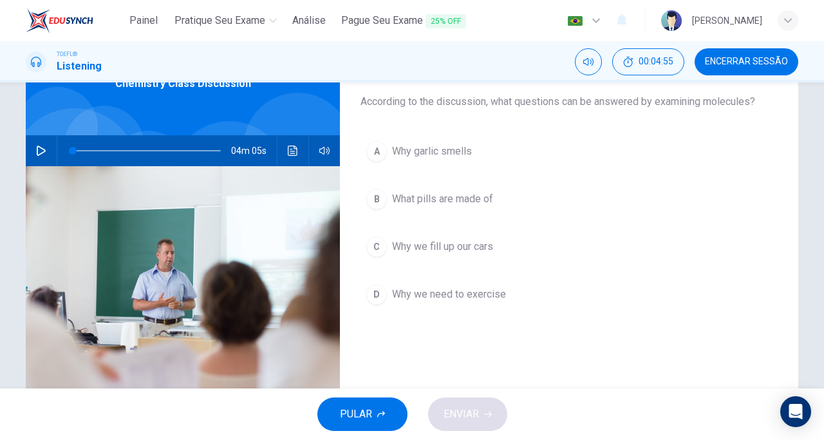
scroll to position [77, 0]
click at [450, 157] on span "Why garlic smells" at bounding box center [432, 150] width 80 height 15
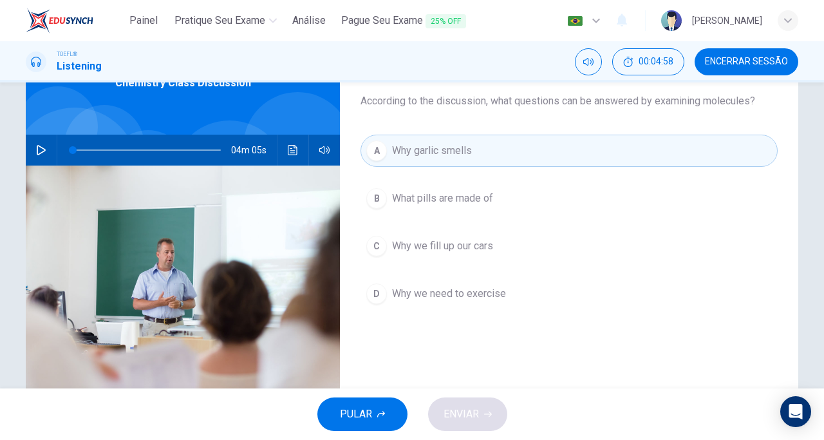
click at [444, 196] on span "What pills are made of" at bounding box center [442, 198] width 101 height 15
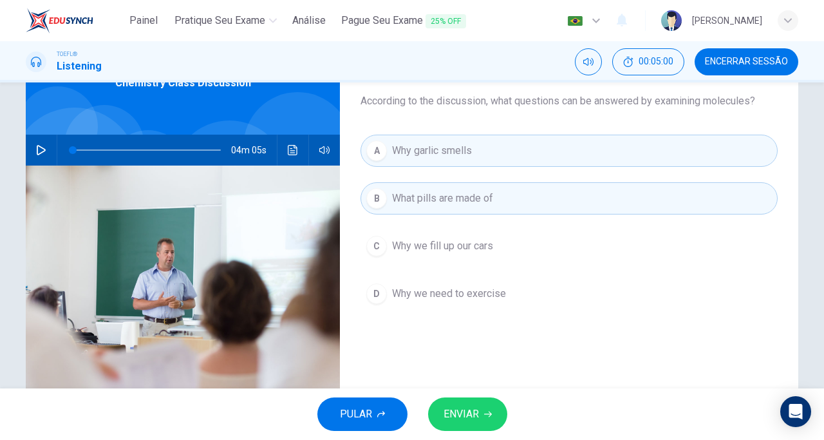
click at [442, 238] on span "Why we fill up our cars" at bounding box center [442, 245] width 101 height 15
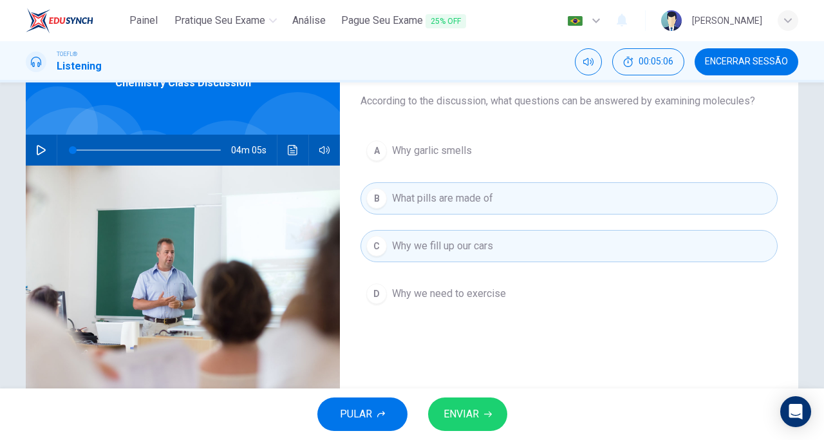
click at [468, 417] on span "ENVIAR" at bounding box center [461, 414] width 35 height 18
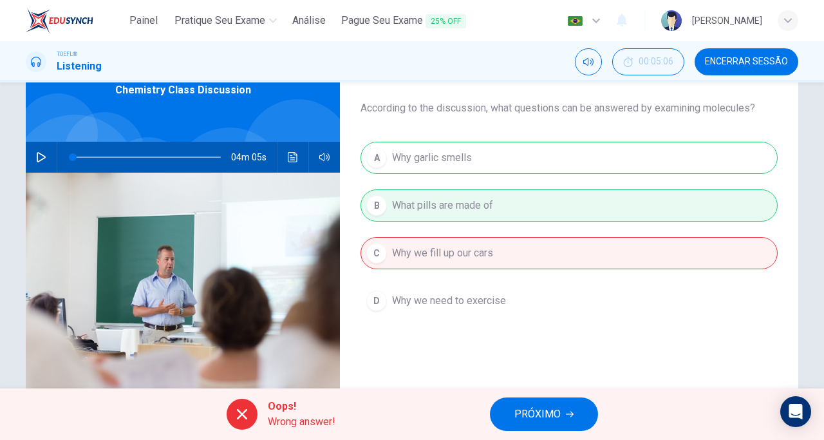
scroll to position [57, 0]
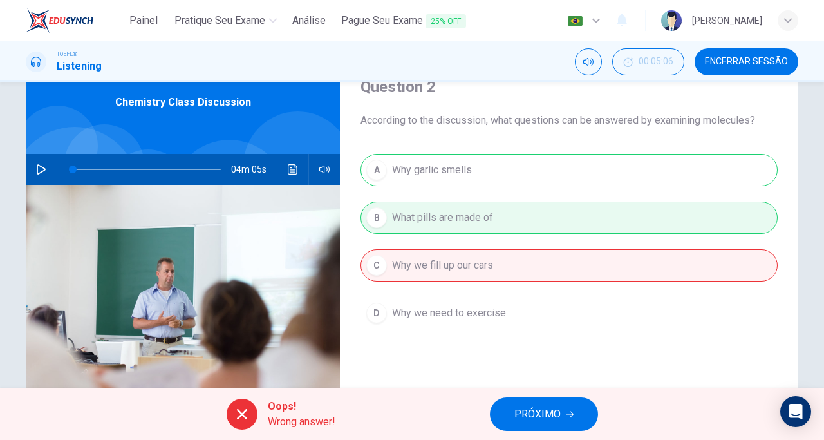
click at [564, 417] on button "PRÓXIMO" at bounding box center [544, 413] width 108 height 33
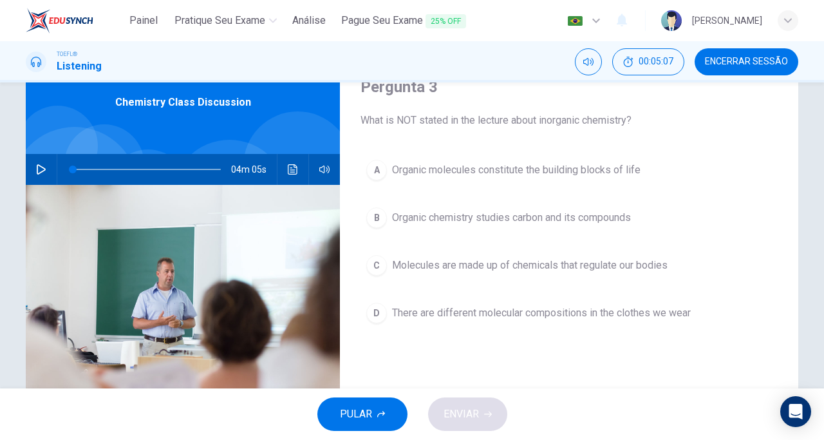
scroll to position [58, 0]
click at [498, 271] on span "Molecules are made up of chemicals that regulate our bodies" at bounding box center [530, 264] width 276 height 15
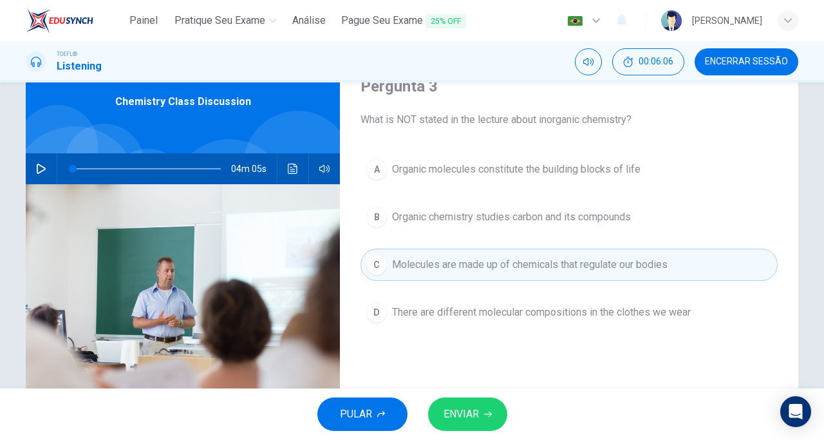
click at [466, 424] on button "ENVIAR" at bounding box center [467, 413] width 79 height 33
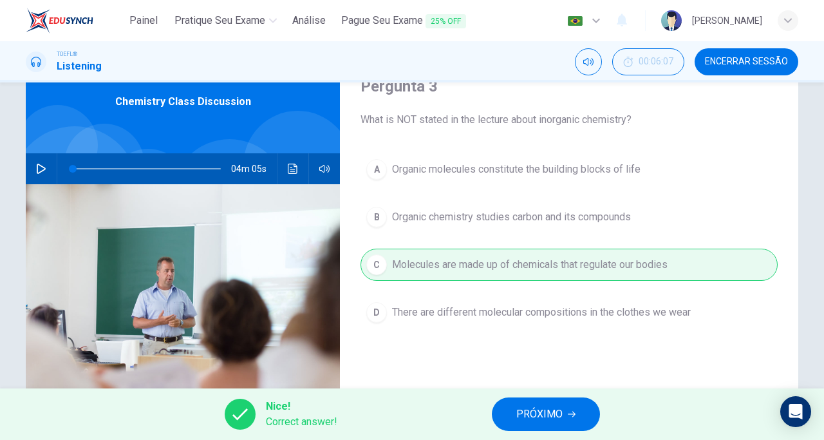
click at [551, 413] on span "PRÓXIMO" at bounding box center [540, 414] width 46 height 18
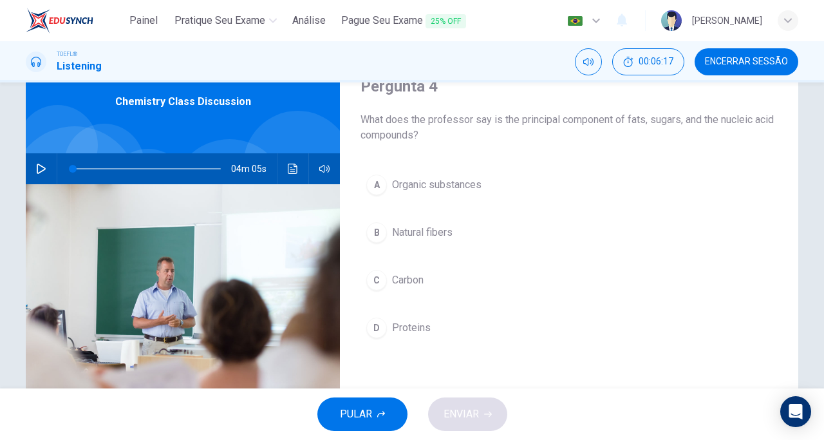
click at [444, 181] on span "Organic substances" at bounding box center [437, 184] width 90 height 15
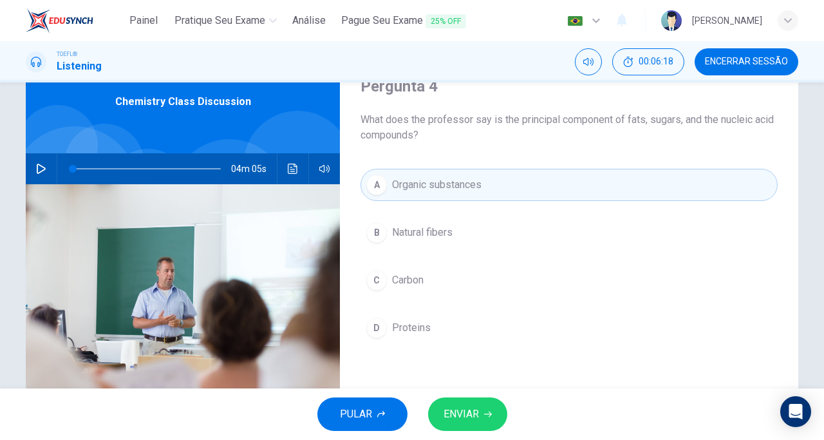
click at [408, 275] on span "Carbon" at bounding box center [408, 279] width 32 height 15
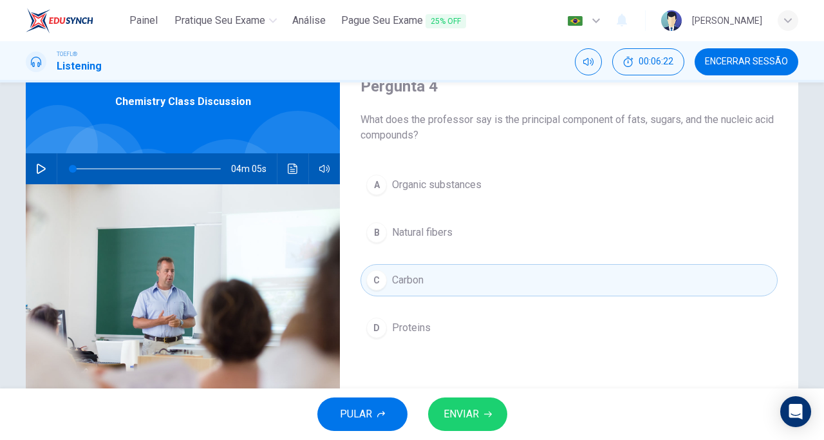
click at [482, 415] on button "ENVIAR" at bounding box center [467, 413] width 79 height 33
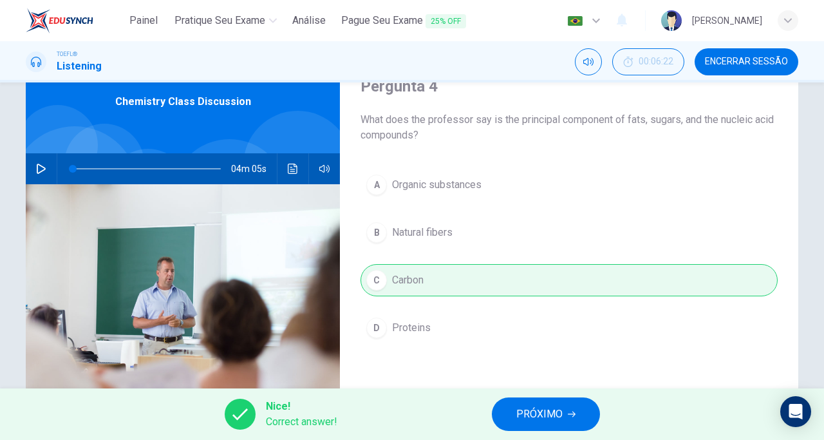
click at [550, 422] on span "PRÓXIMO" at bounding box center [540, 414] width 46 height 18
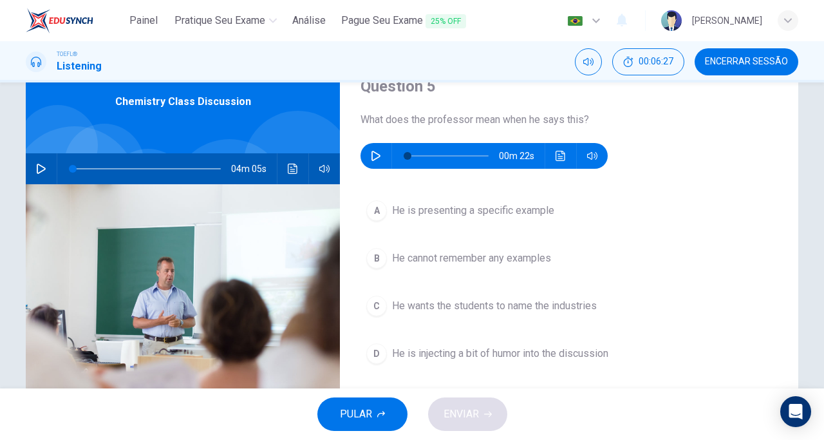
click at [375, 156] on icon "button" at bounding box center [376, 156] width 10 height 10
type input "0"
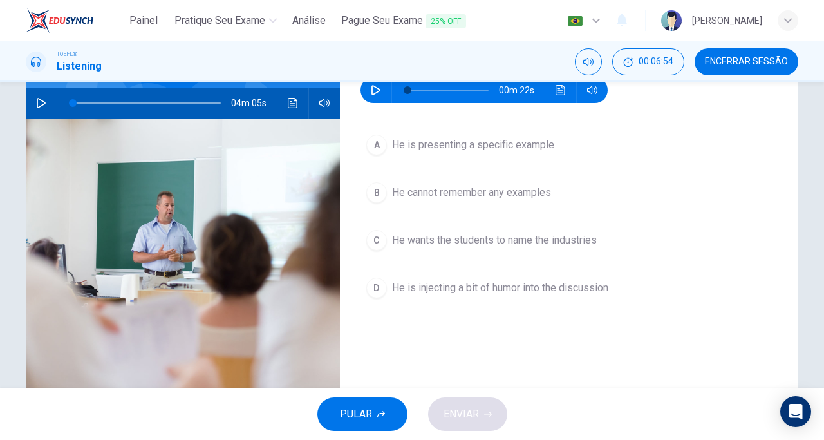
scroll to position [128, 0]
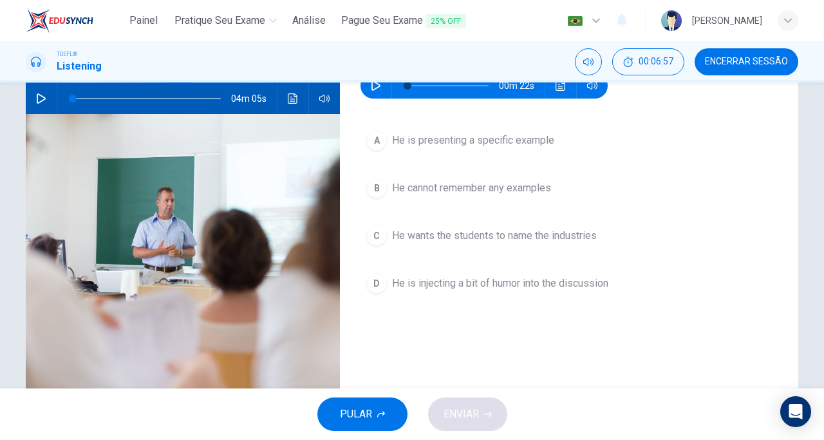
click at [414, 239] on span "He wants the students to name the industries" at bounding box center [494, 235] width 205 height 15
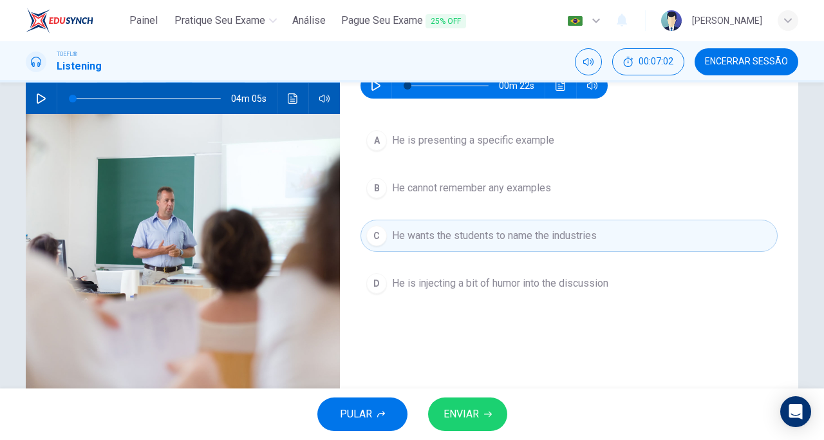
click at [461, 421] on span "ENVIAR" at bounding box center [461, 414] width 35 height 18
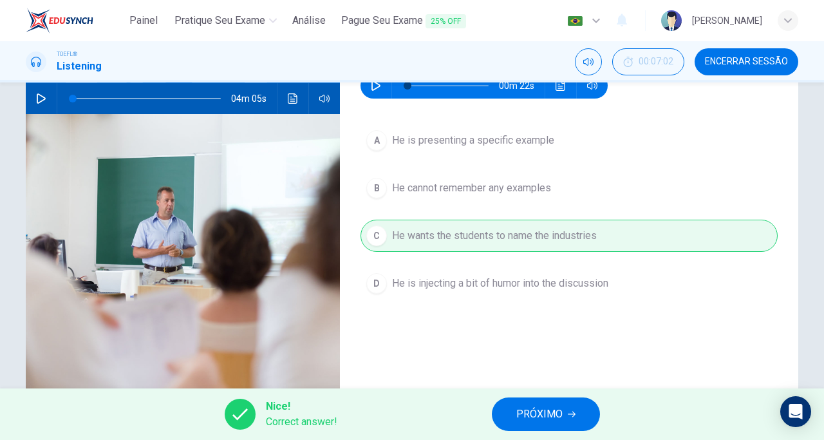
click at [536, 417] on span "PRÓXIMO" at bounding box center [540, 414] width 46 height 18
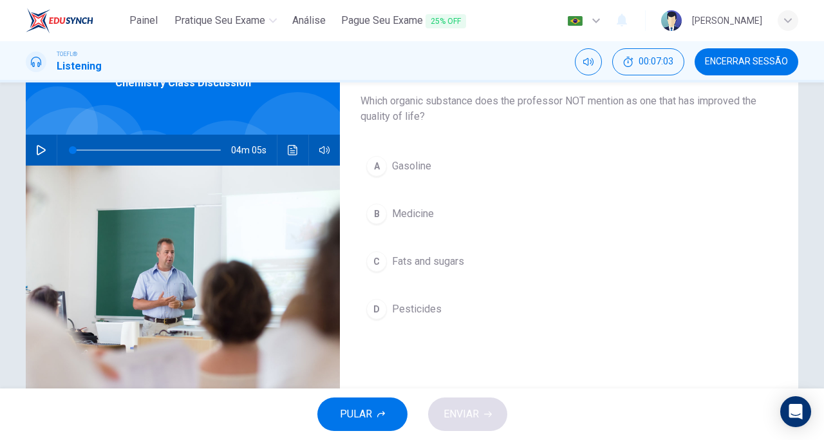
scroll to position [35, 0]
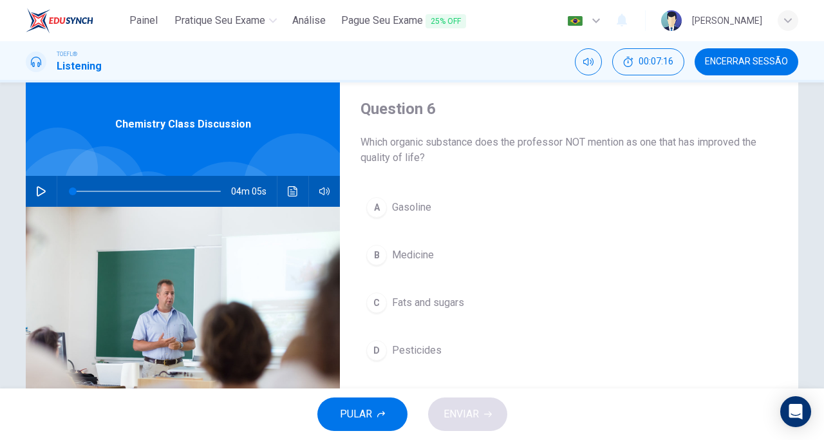
click at [416, 347] on span "Pesticides" at bounding box center [417, 350] width 50 height 15
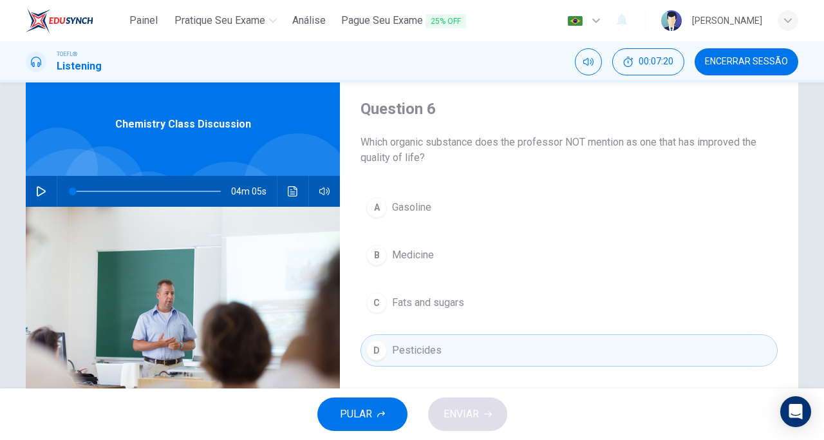
click at [373, 353] on div "D" at bounding box center [377, 350] width 21 height 21
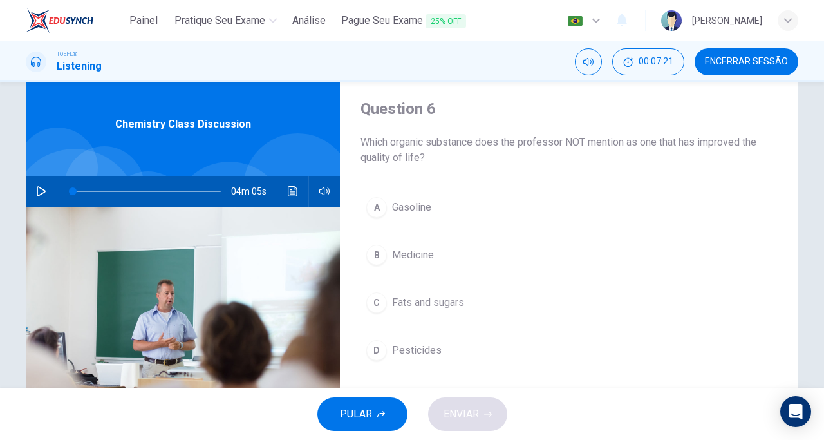
click at [373, 353] on div "D" at bounding box center [377, 350] width 21 height 21
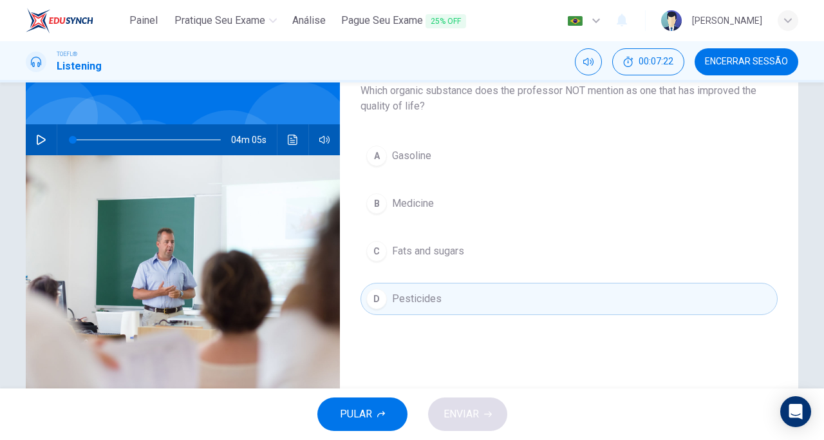
scroll to position [86, 0]
click at [427, 301] on span "Pesticides" at bounding box center [417, 299] width 50 height 15
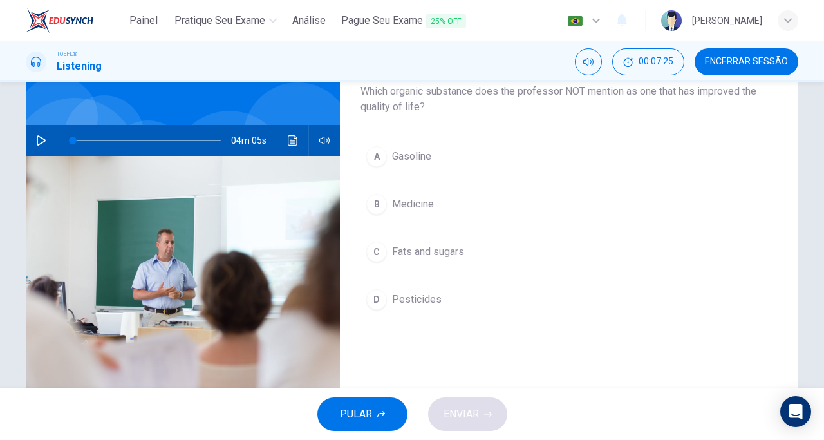
click at [428, 254] on span "Fats and sugars" at bounding box center [428, 251] width 72 height 15
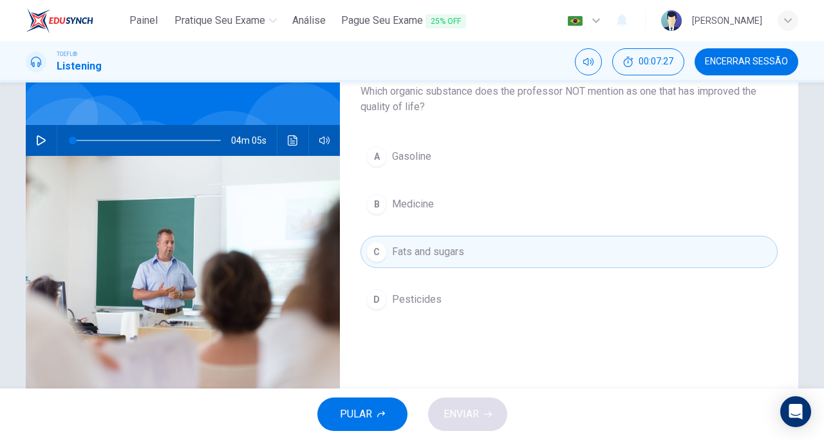
click at [412, 298] on span "Pesticides" at bounding box center [417, 299] width 50 height 15
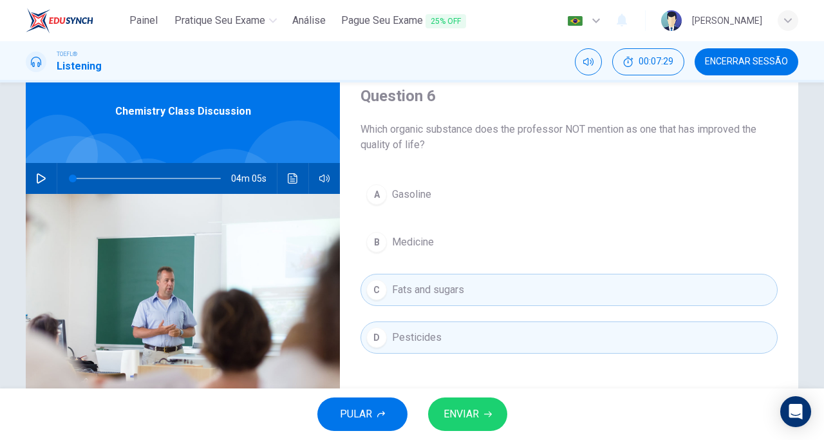
scroll to position [46, 0]
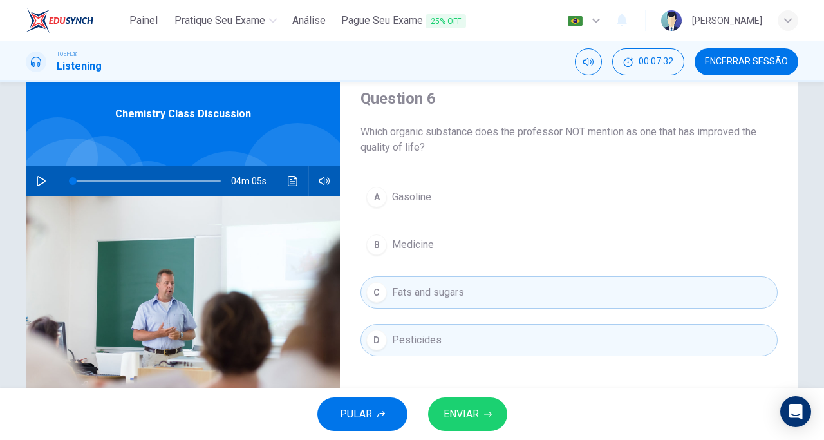
click at [405, 294] on span "Fats and sugars" at bounding box center [428, 292] width 72 height 15
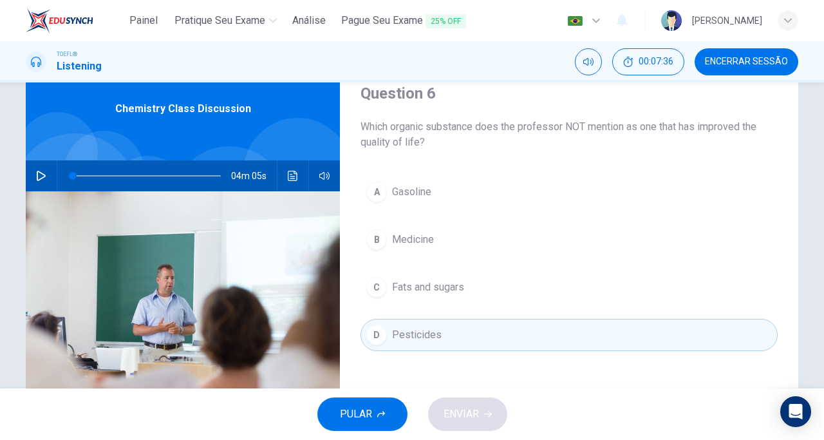
scroll to position [52, 0]
click at [408, 184] on span "Gasoline" at bounding box center [411, 191] width 39 height 15
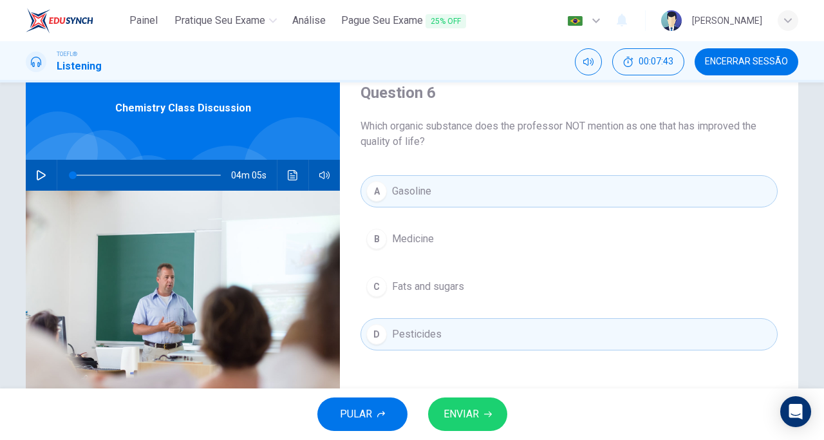
click at [467, 416] on span "ENVIAR" at bounding box center [461, 414] width 35 height 18
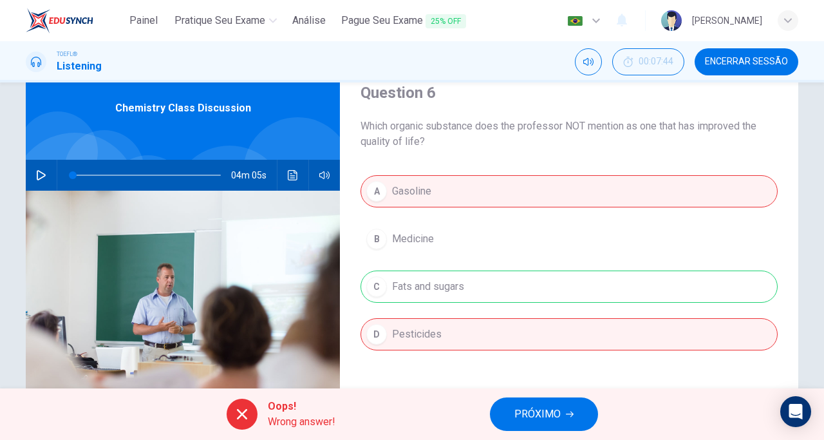
click at [536, 412] on span "PRÓXIMO" at bounding box center [538, 414] width 46 height 18
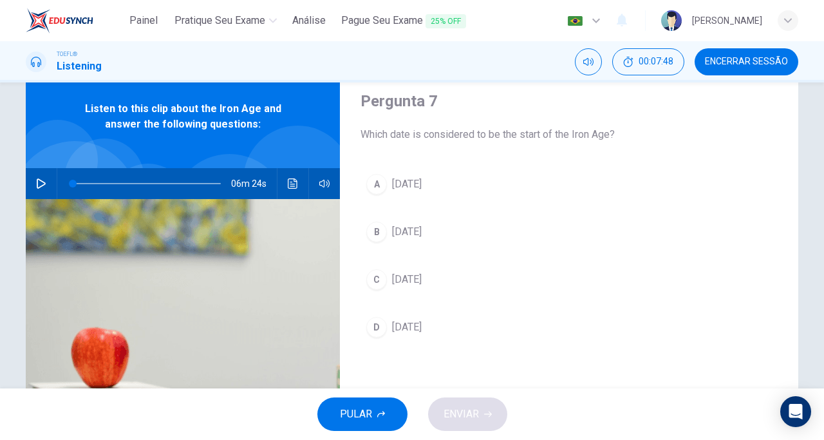
scroll to position [18, 0]
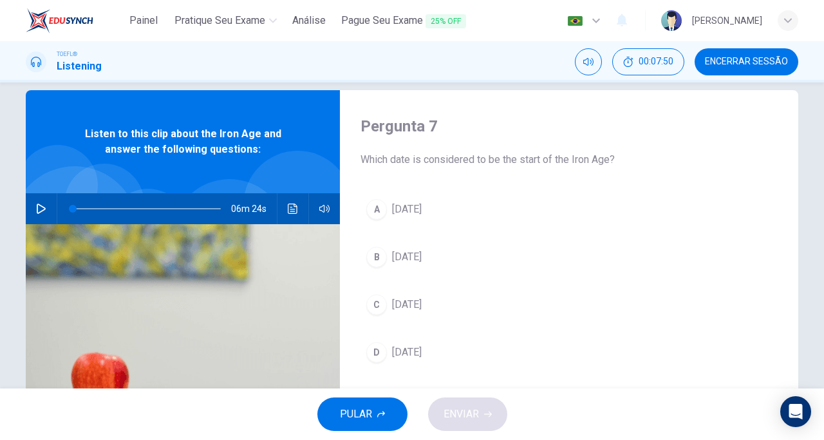
click at [723, 57] on span "Encerrar Sessão" at bounding box center [746, 62] width 83 height 10
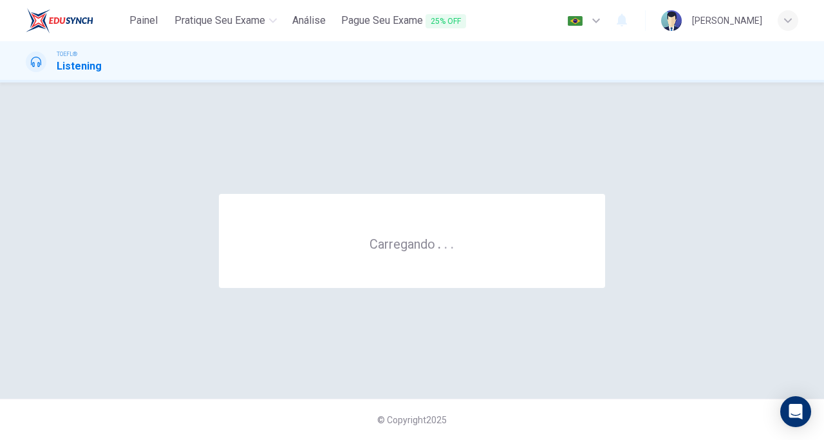
scroll to position [0, 0]
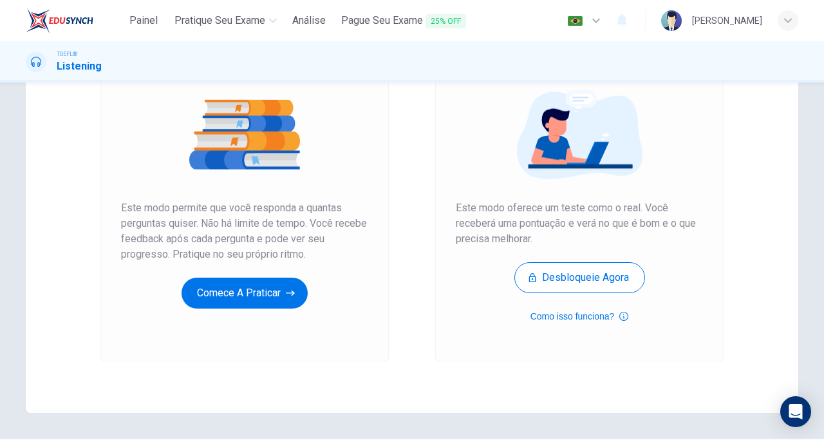
scroll to position [155, 0]
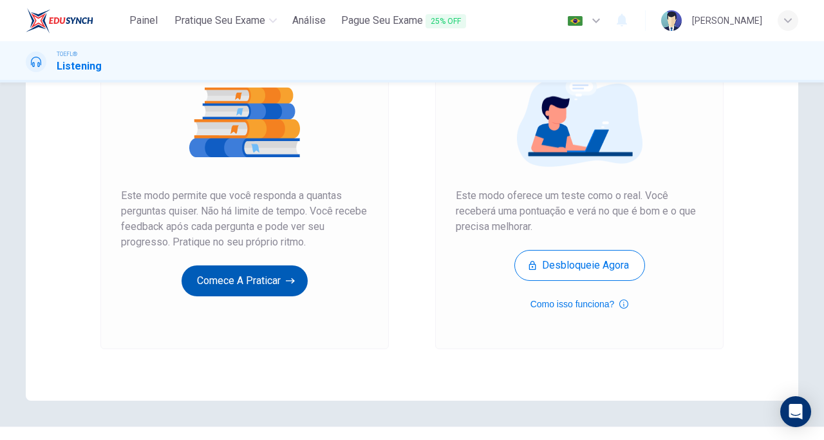
click at [216, 281] on button "Comece a praticar" at bounding box center [245, 280] width 126 height 31
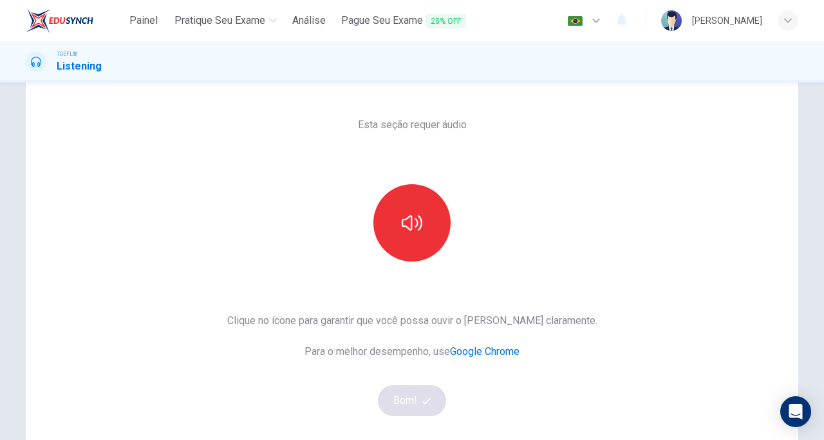
scroll to position [48, 0]
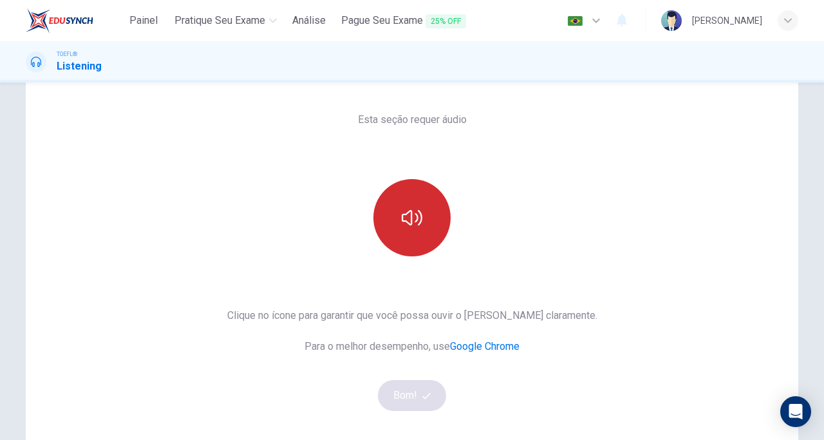
click at [416, 218] on icon "button" at bounding box center [412, 217] width 21 height 15
click at [408, 396] on button "Bom!" at bounding box center [412, 395] width 69 height 31
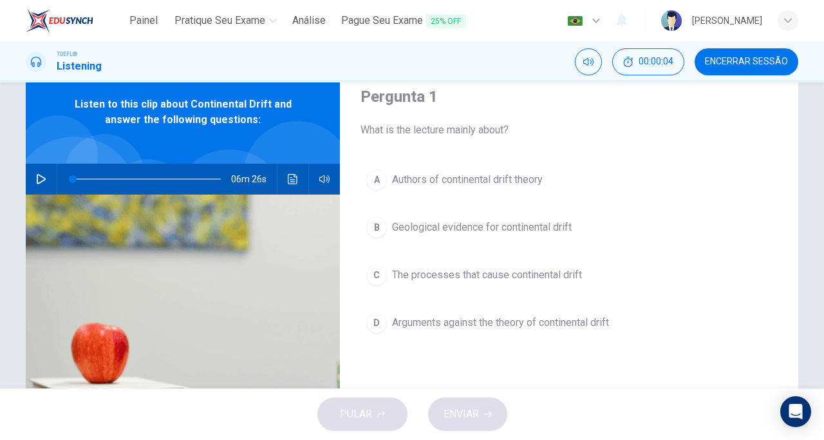
click at [28, 177] on div "06m 26s" at bounding box center [183, 179] width 314 height 31
click at [39, 179] on icon "button" at bounding box center [41, 179] width 10 height 10
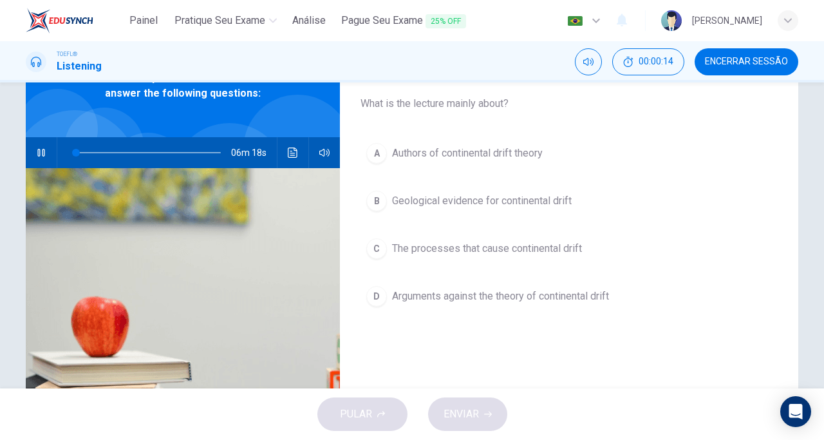
scroll to position [68, 0]
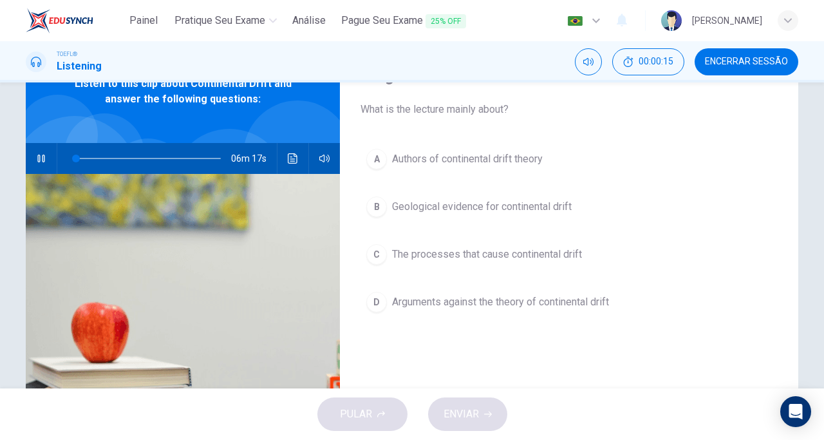
click at [45, 155] on button "button" at bounding box center [41, 158] width 21 height 31
type input "3"
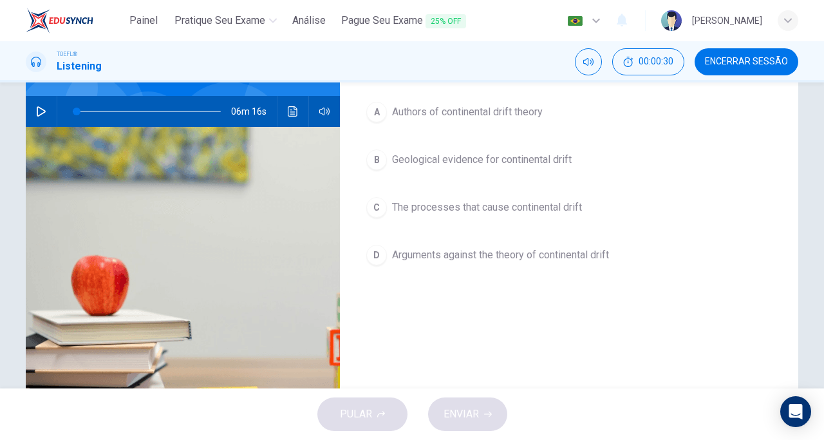
scroll to position [116, 0]
